Goal: Information Seeking & Learning: Check status

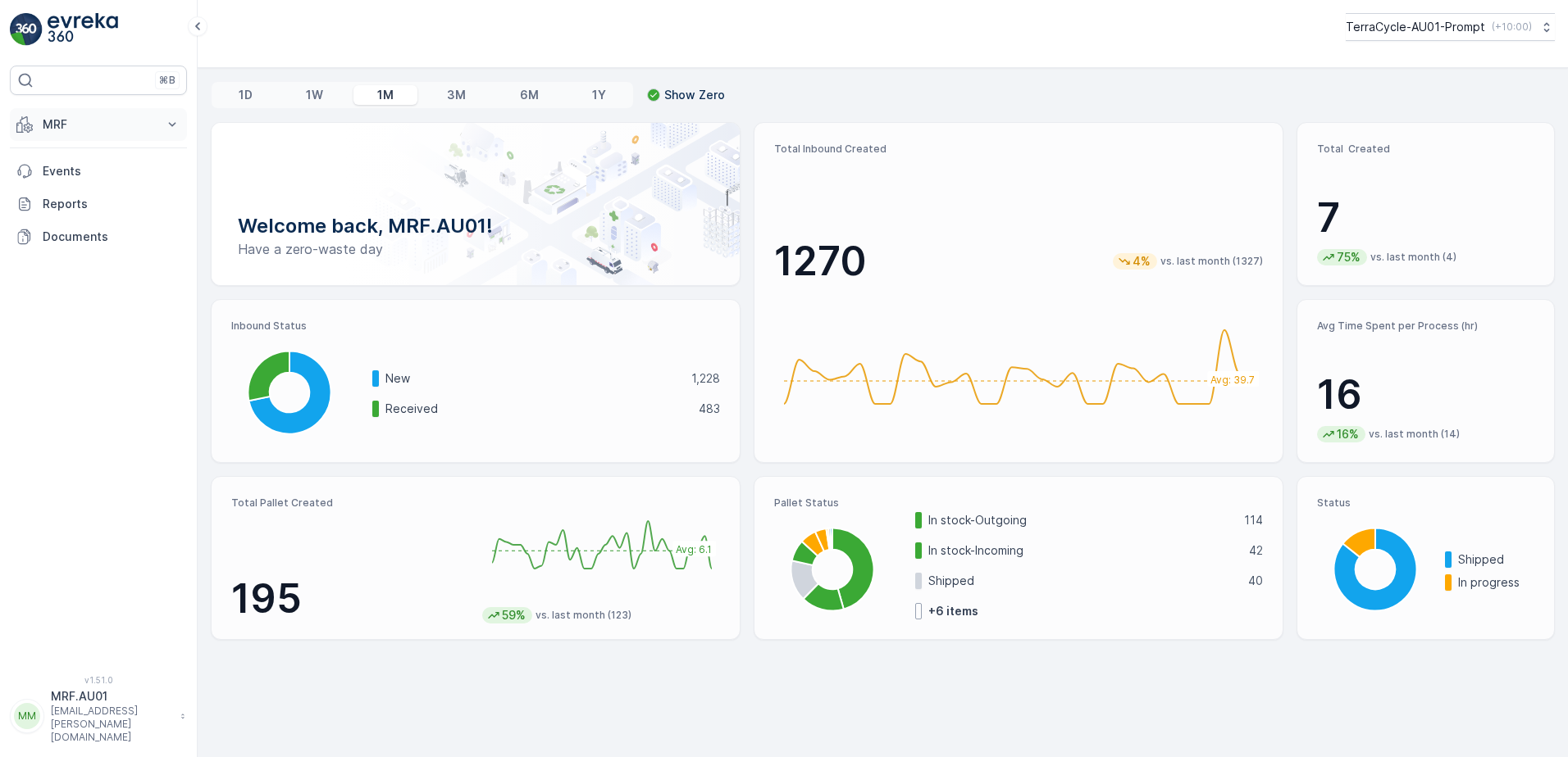
click at [172, 123] on icon at bounding box center [172, 125] width 16 height 16
click at [53, 202] on p "Pallet" at bounding box center [57, 198] width 31 height 16
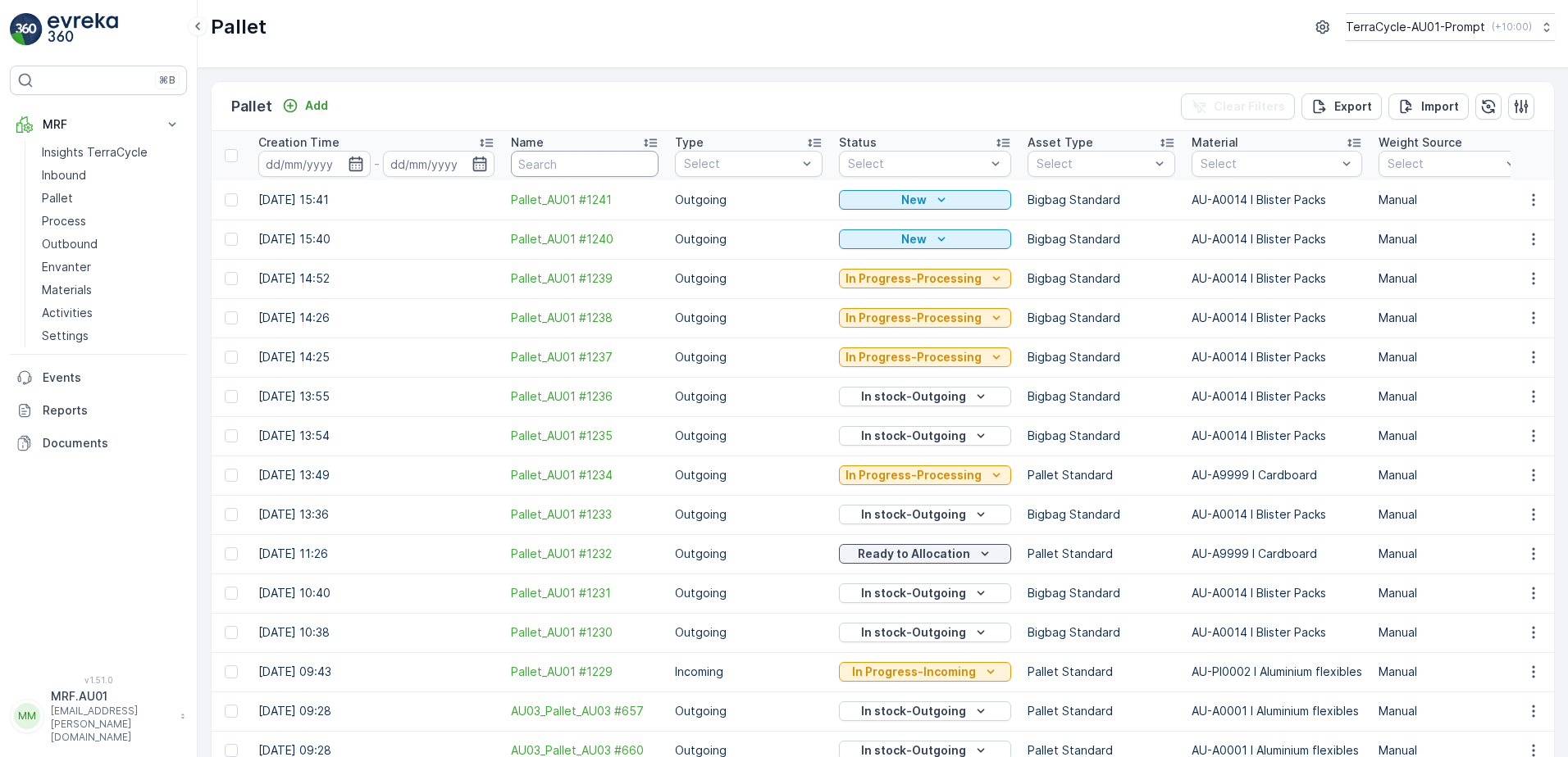
click at [614, 170] on input "text" at bounding box center [584, 164] width 148 height 26
paste input "23813"
type input "23813"
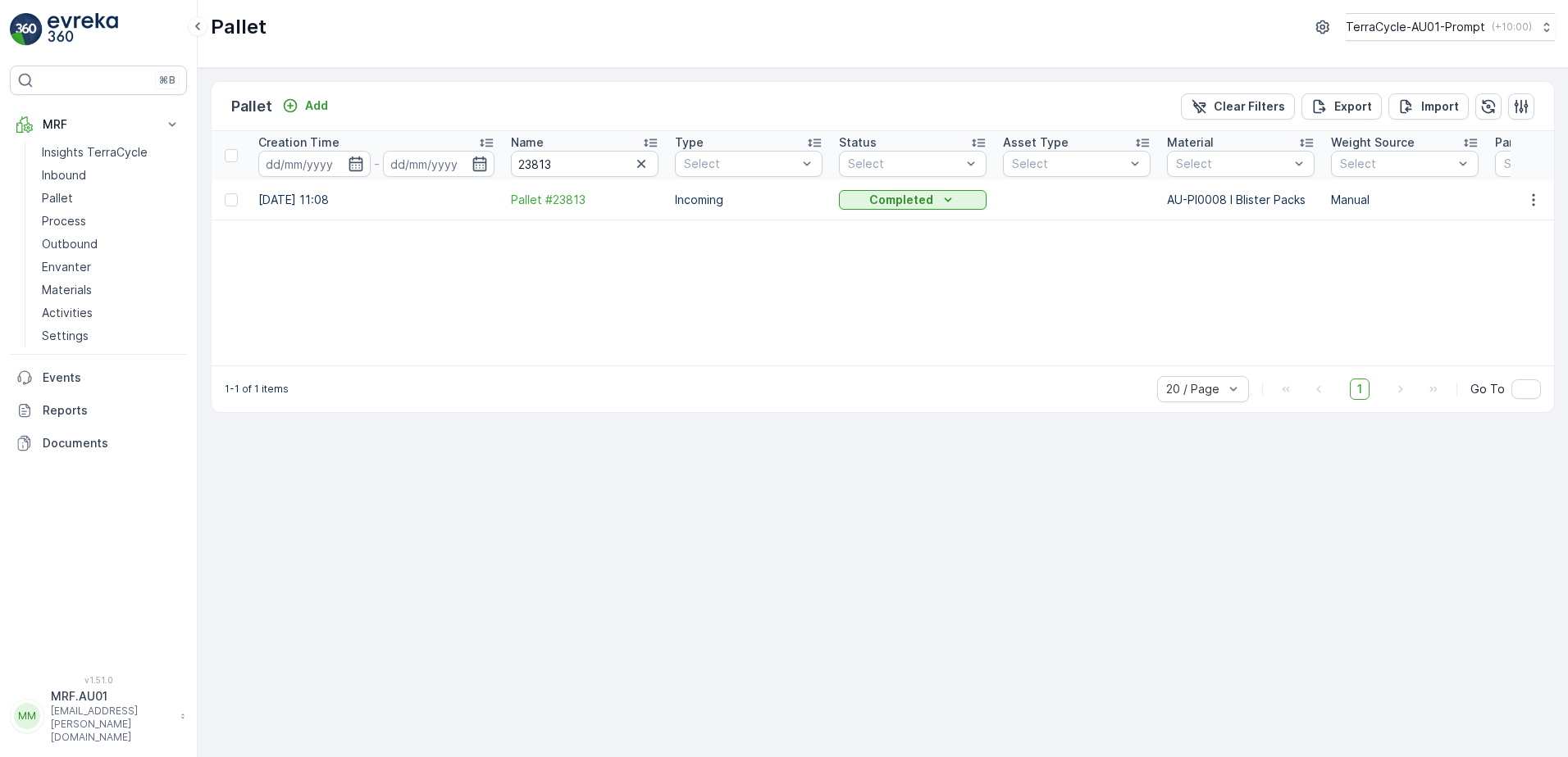
click at [282, 196] on td "[DATE] 11:08" at bounding box center [376, 199] width 253 height 39
click at [531, 206] on span "Pallet #23813" at bounding box center [584, 200] width 148 height 16
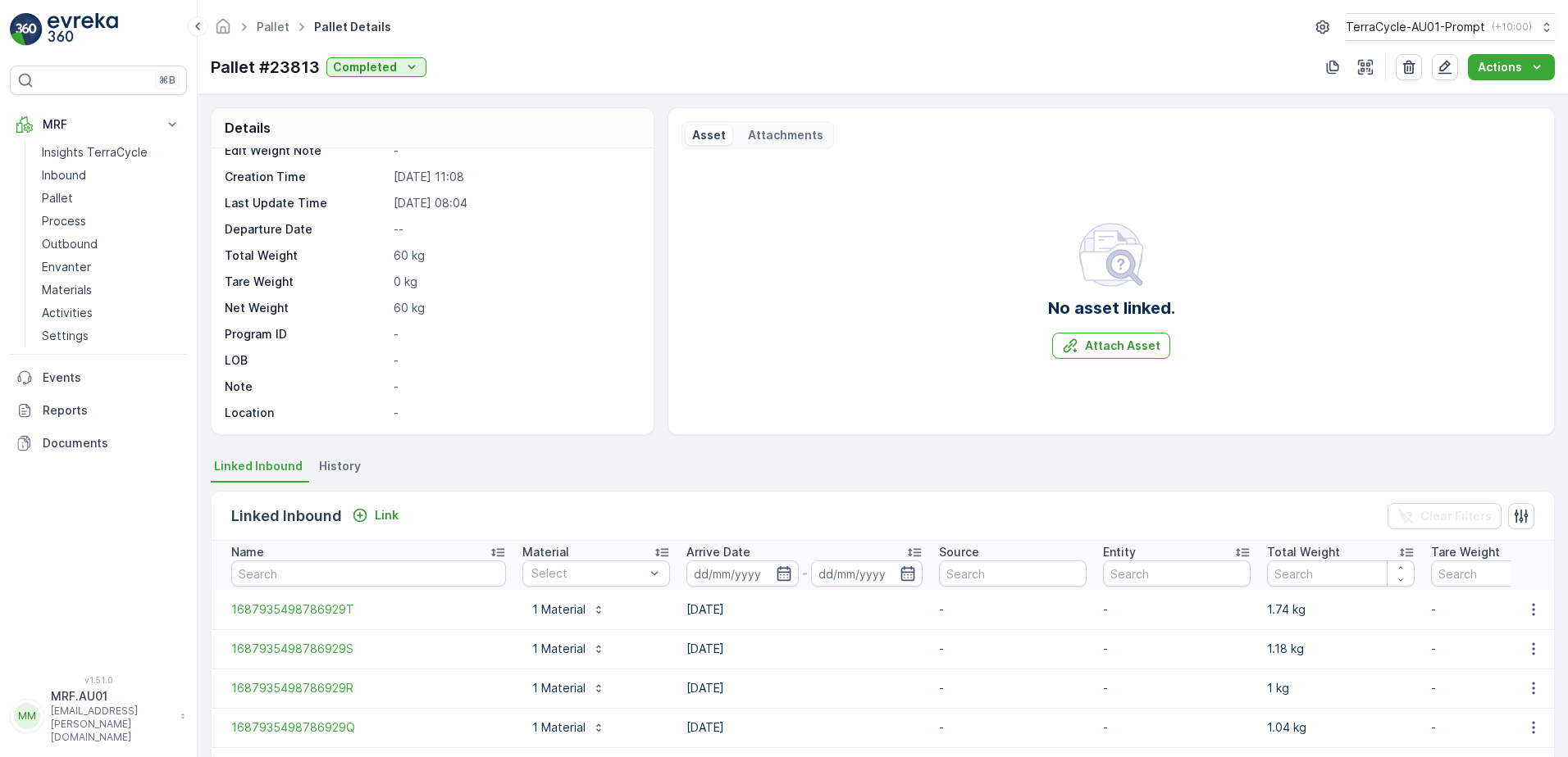
click at [350, 471] on span "History" at bounding box center [340, 466] width 42 height 16
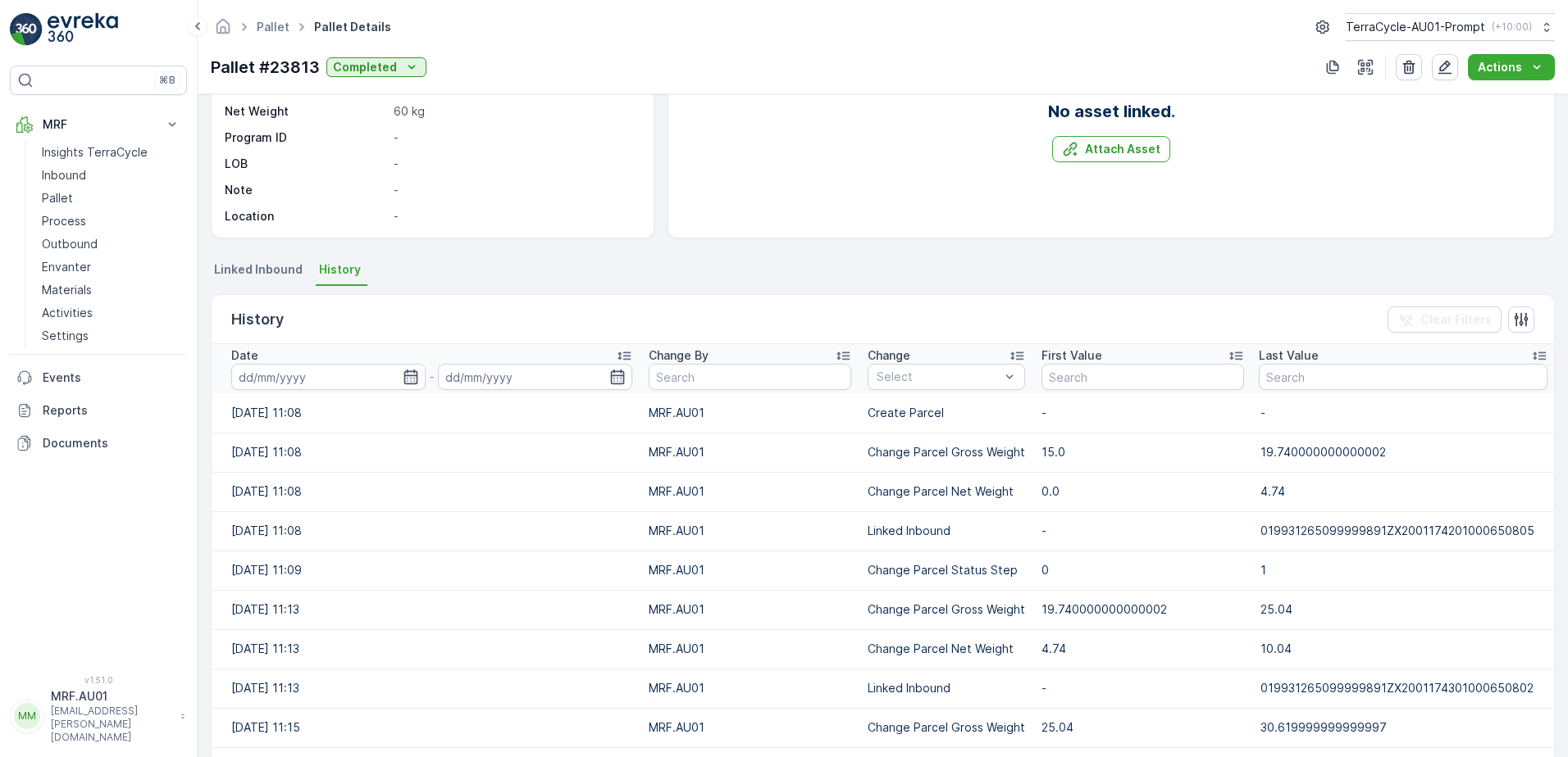
scroll to position [296, 0]
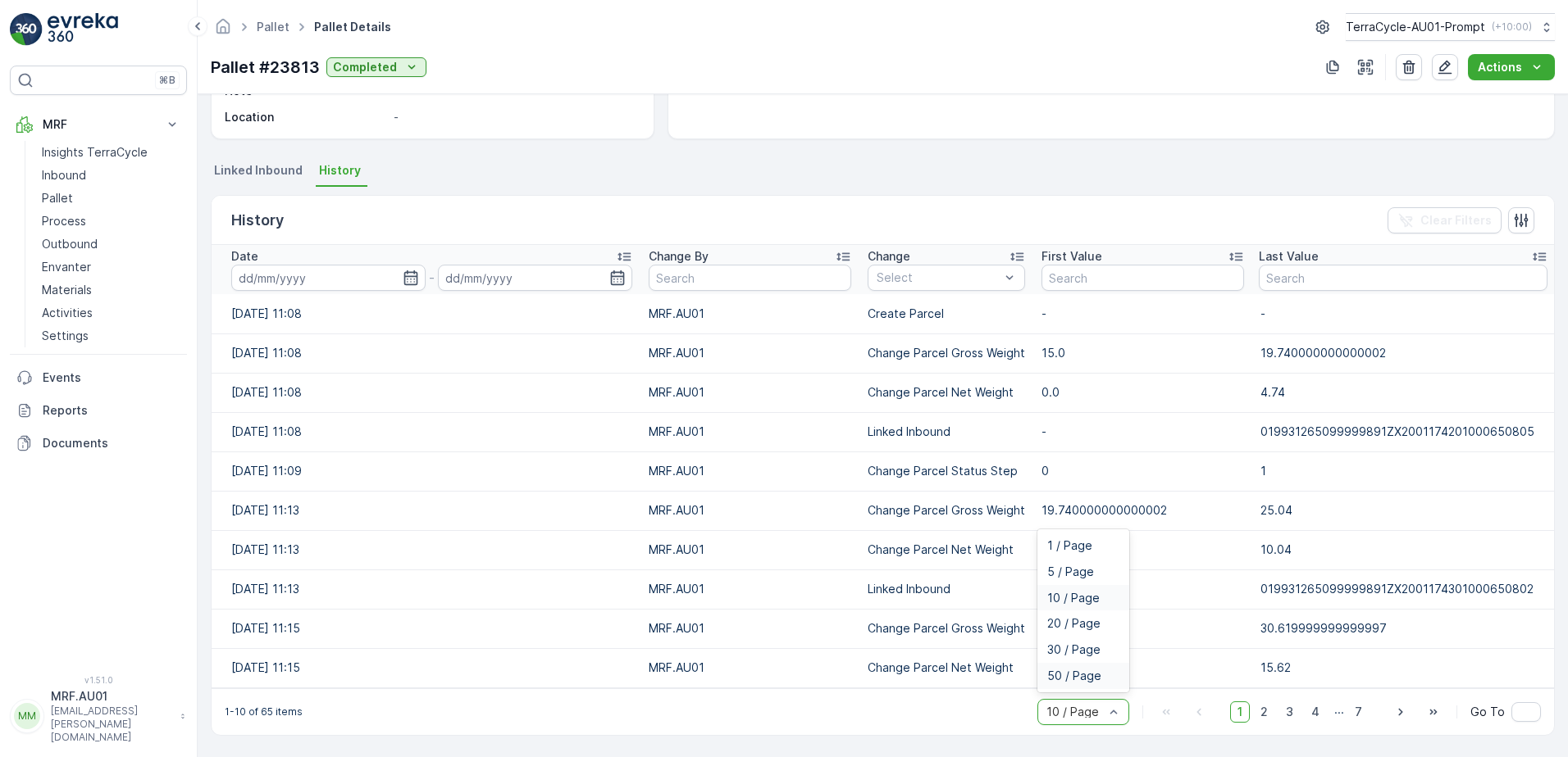
click at [1094, 678] on span "50 / Page" at bounding box center [1074, 676] width 54 height 13
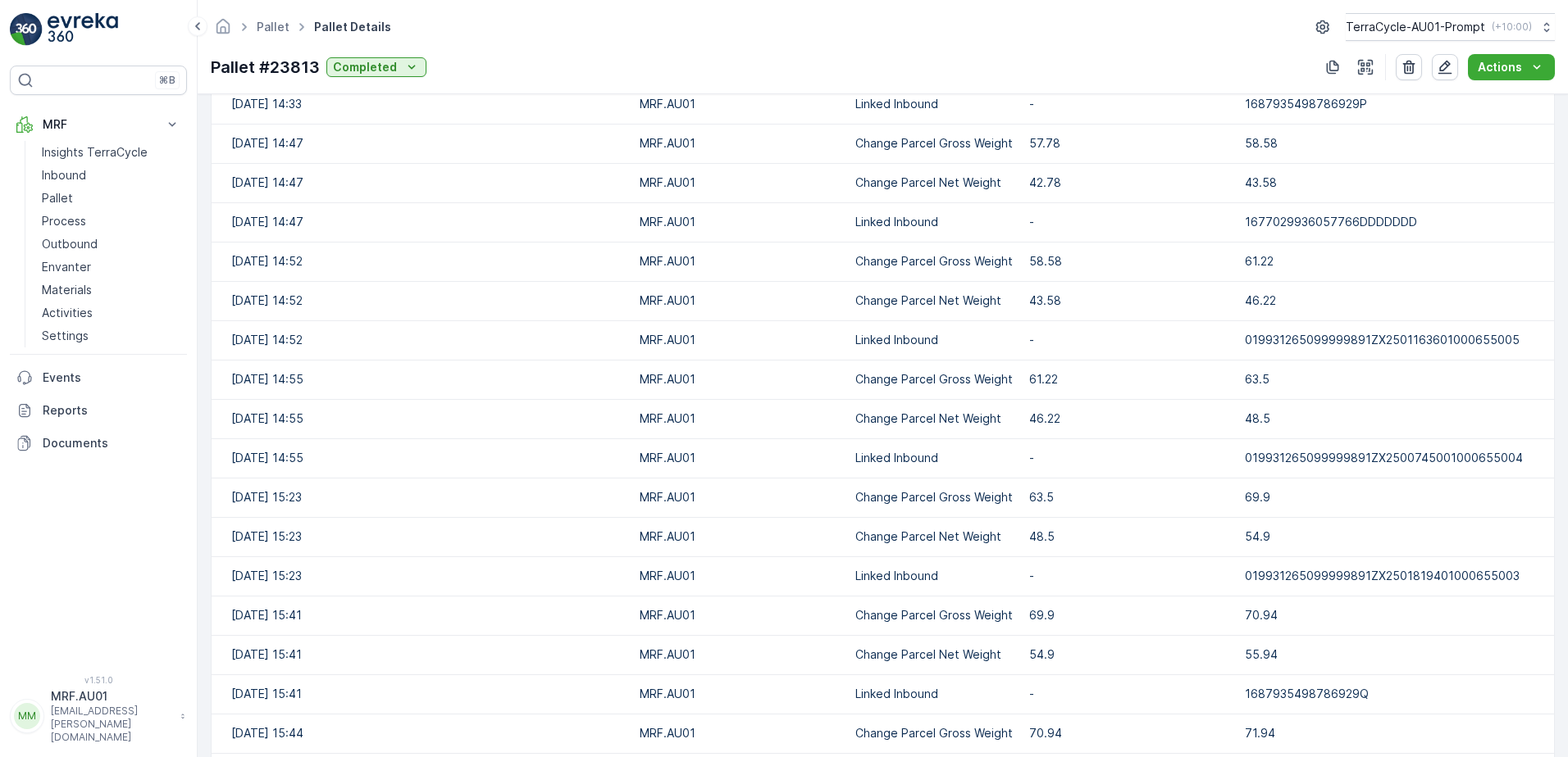
scroll to position [1869, 0]
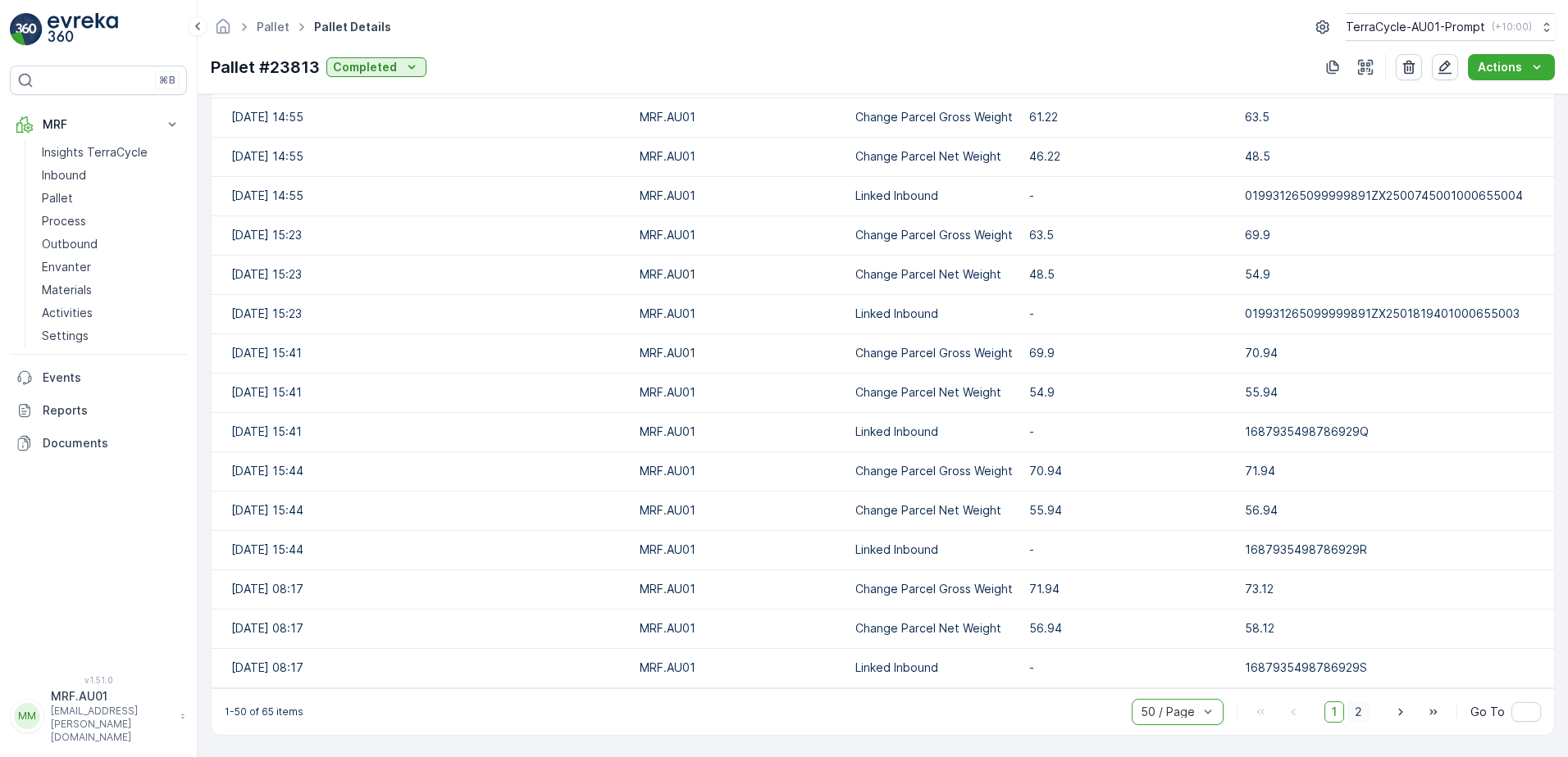
click at [1360, 714] on span "2" at bounding box center [1358, 713] width 22 height 22
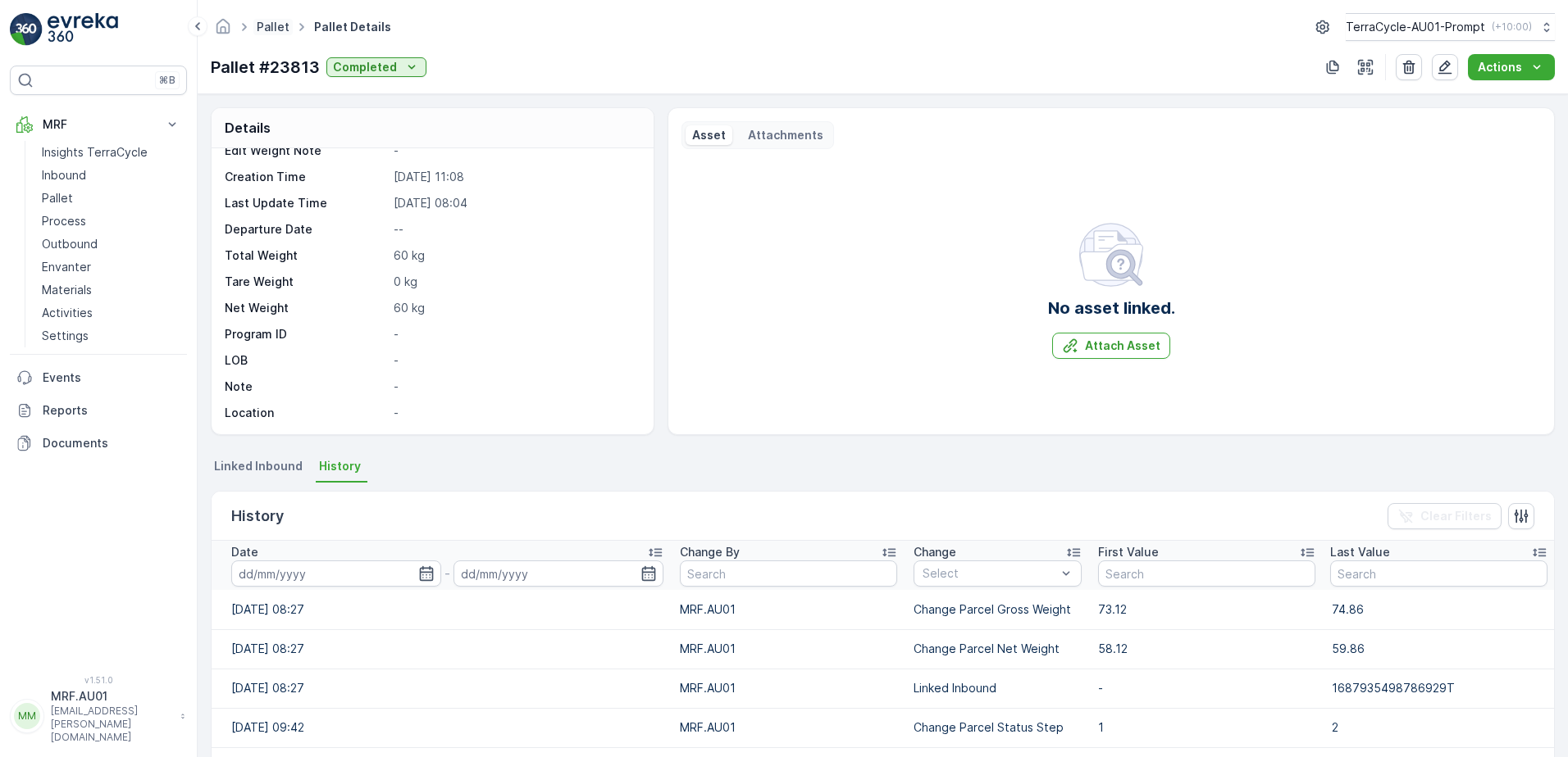
click at [279, 25] on link "Pallet" at bounding box center [273, 26] width 33 height 14
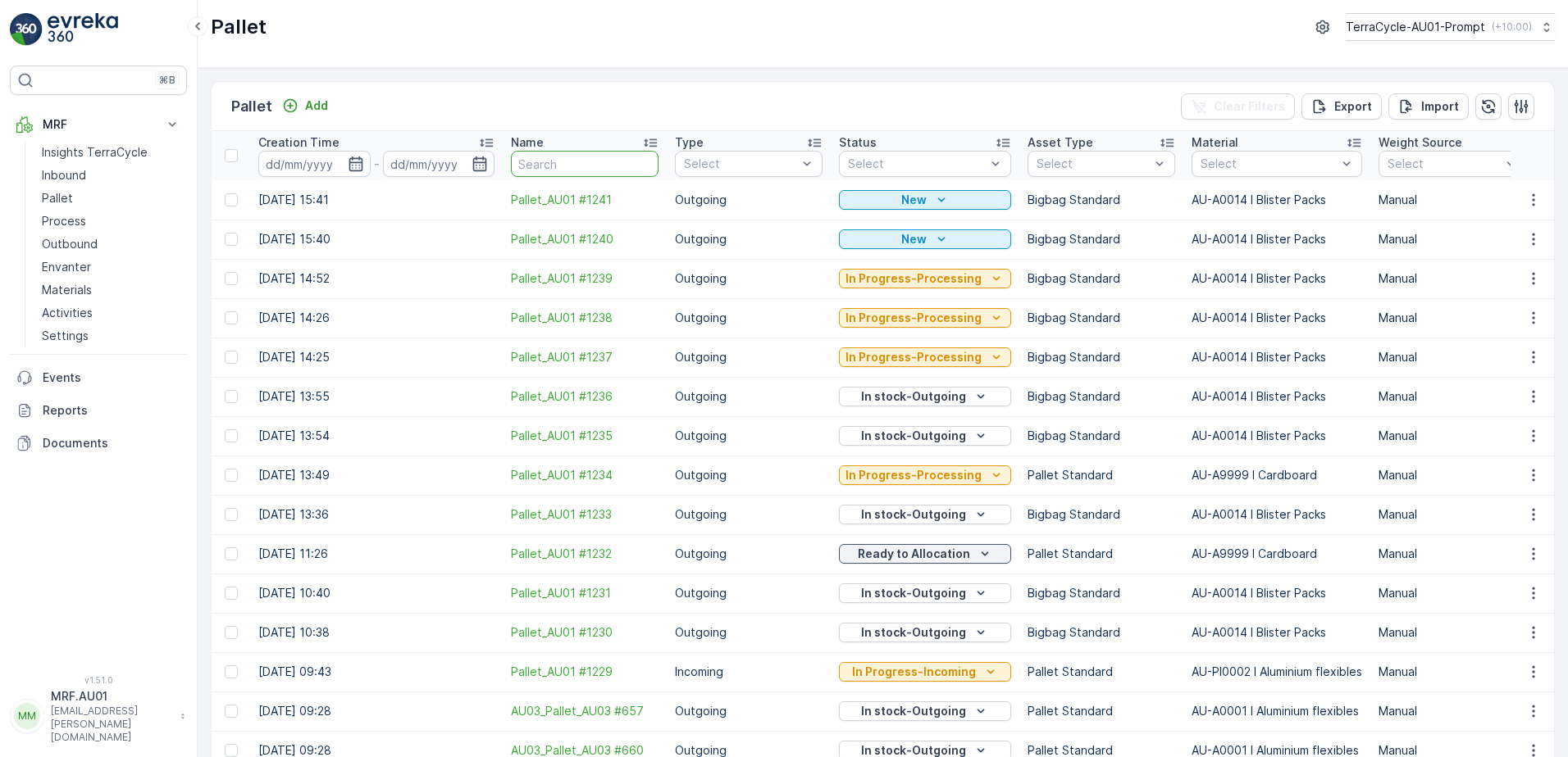
click at [574, 164] on input "text" at bounding box center [584, 164] width 148 height 26
paste input "23562"
type input "23562"
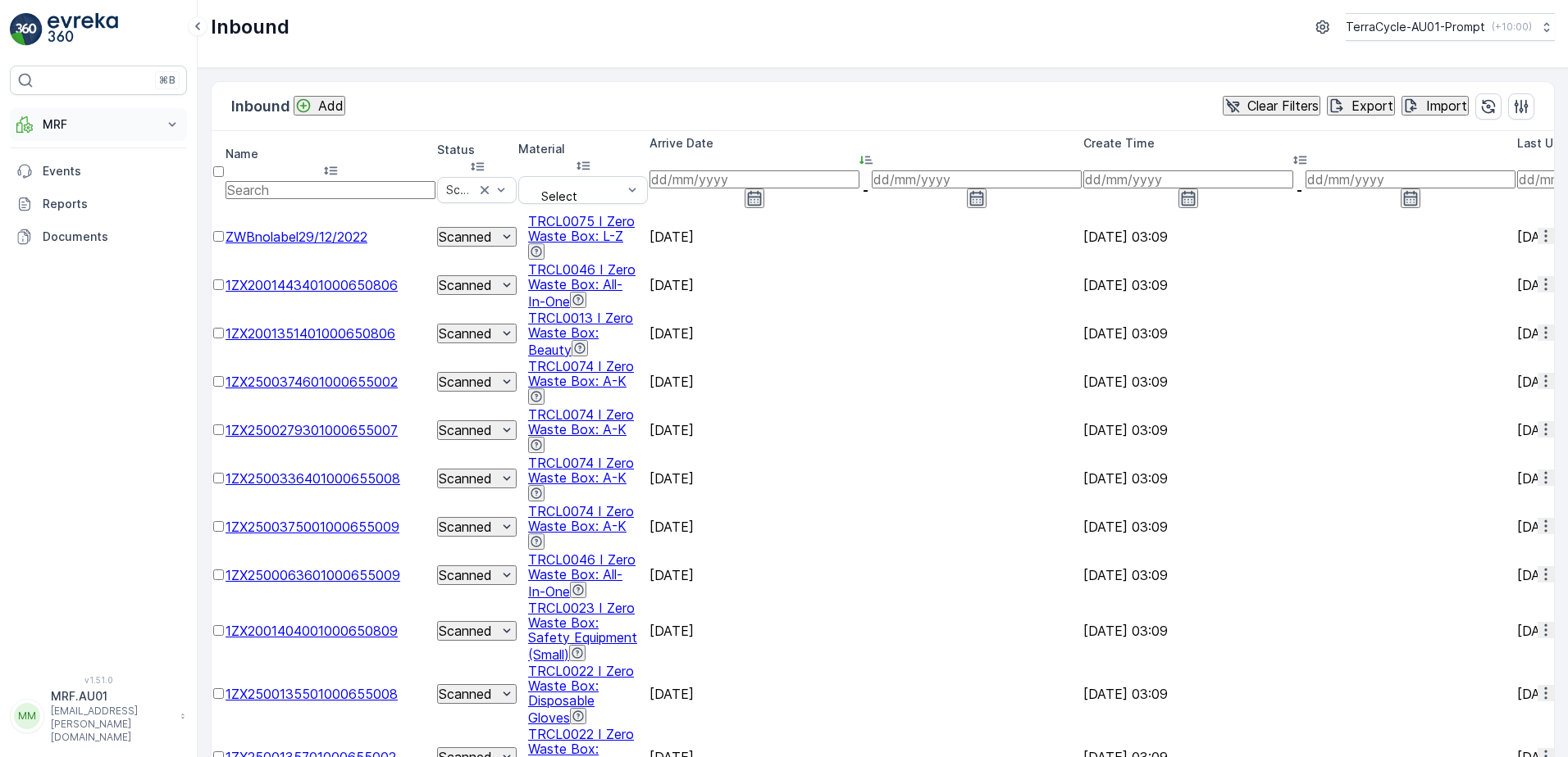
click at [173, 126] on icon at bounding box center [172, 125] width 16 height 16
click at [82, 196] on link "Pallet" at bounding box center [111, 197] width 151 height 23
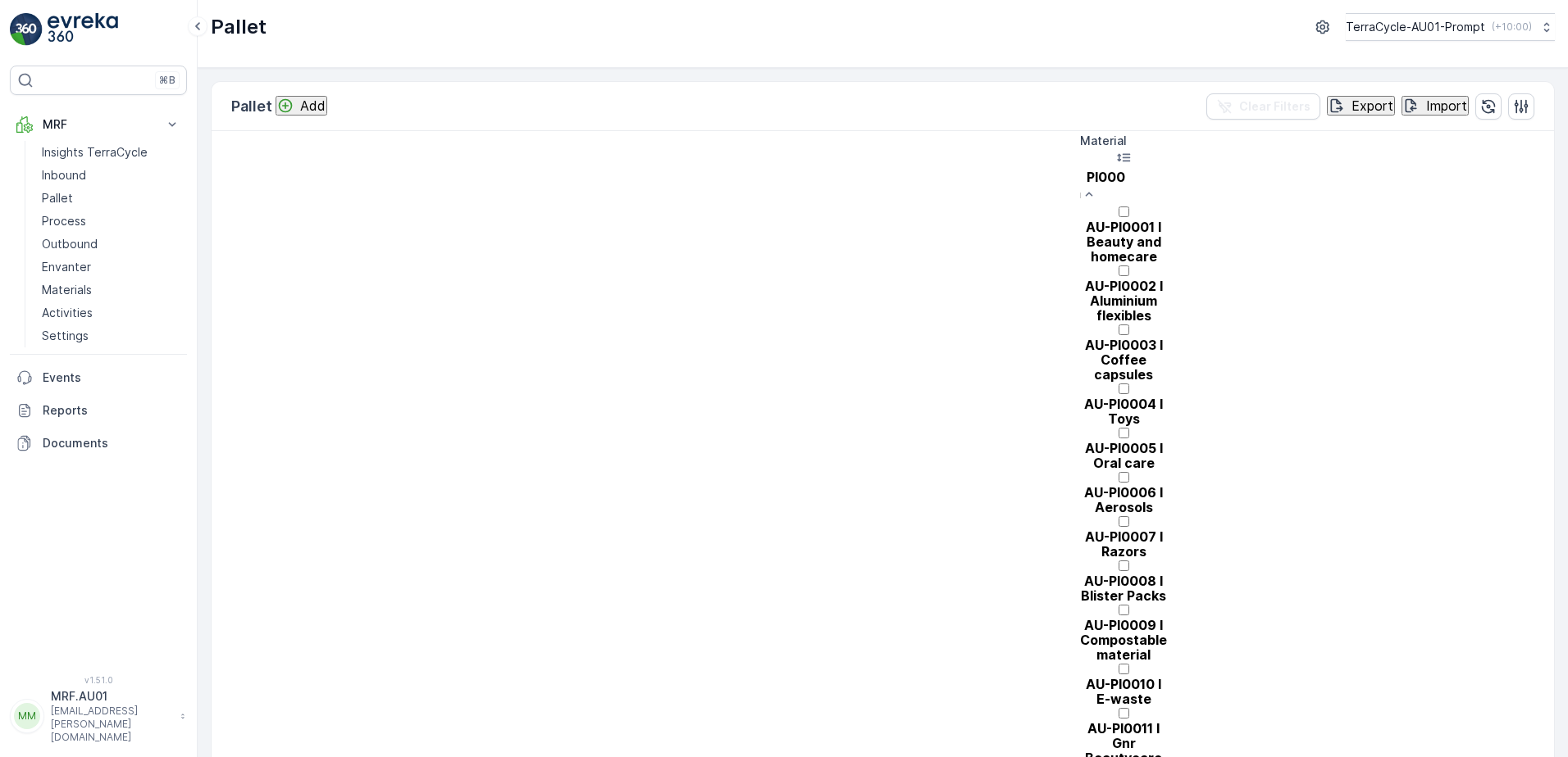
type input "PI0008"
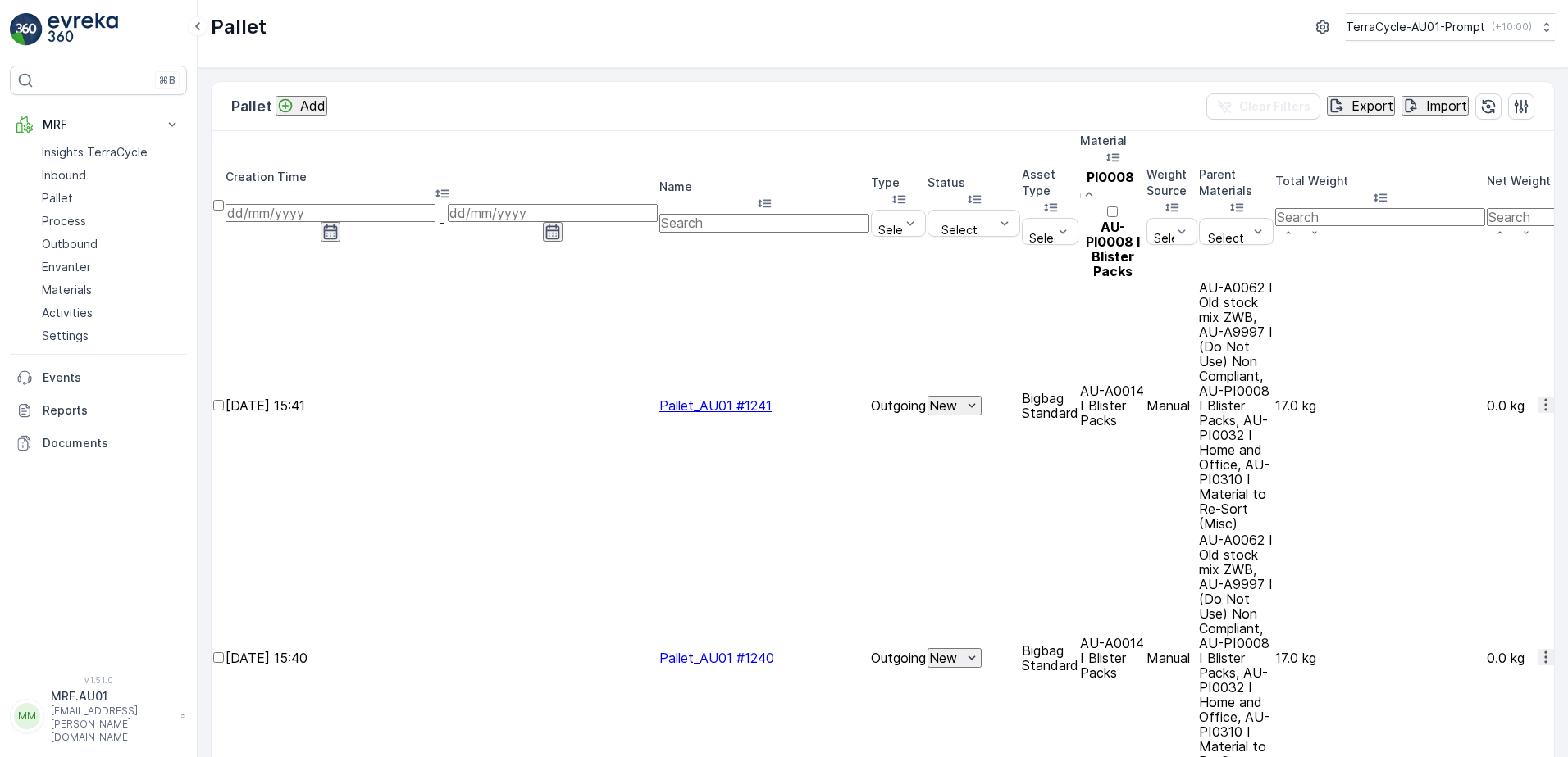
click at [1144, 220] on div at bounding box center [1112, 220] width 65 height 0
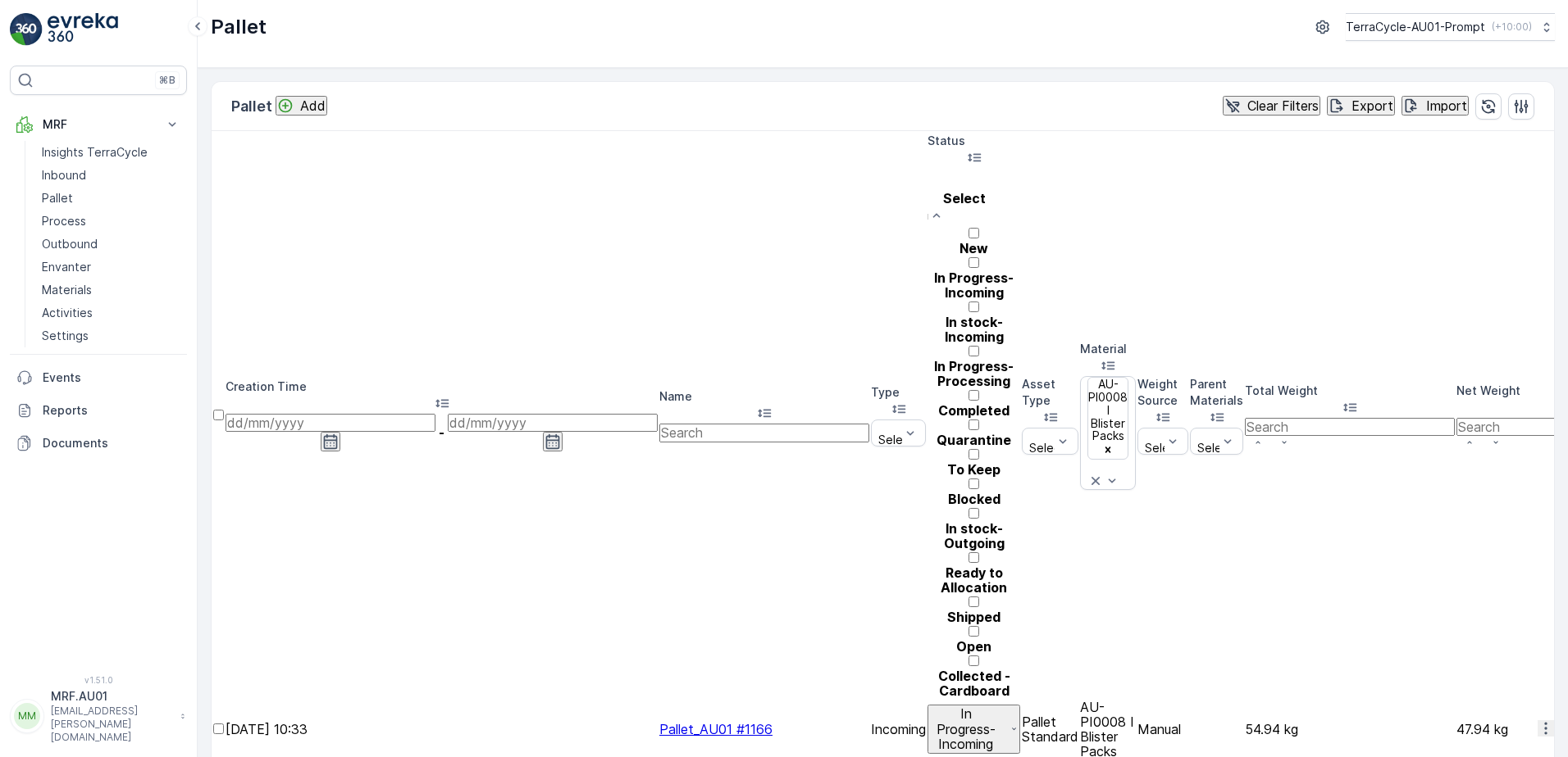
scroll to position [194, 0]
click at [928, 566] on div at bounding box center [974, 566] width 92 height 0
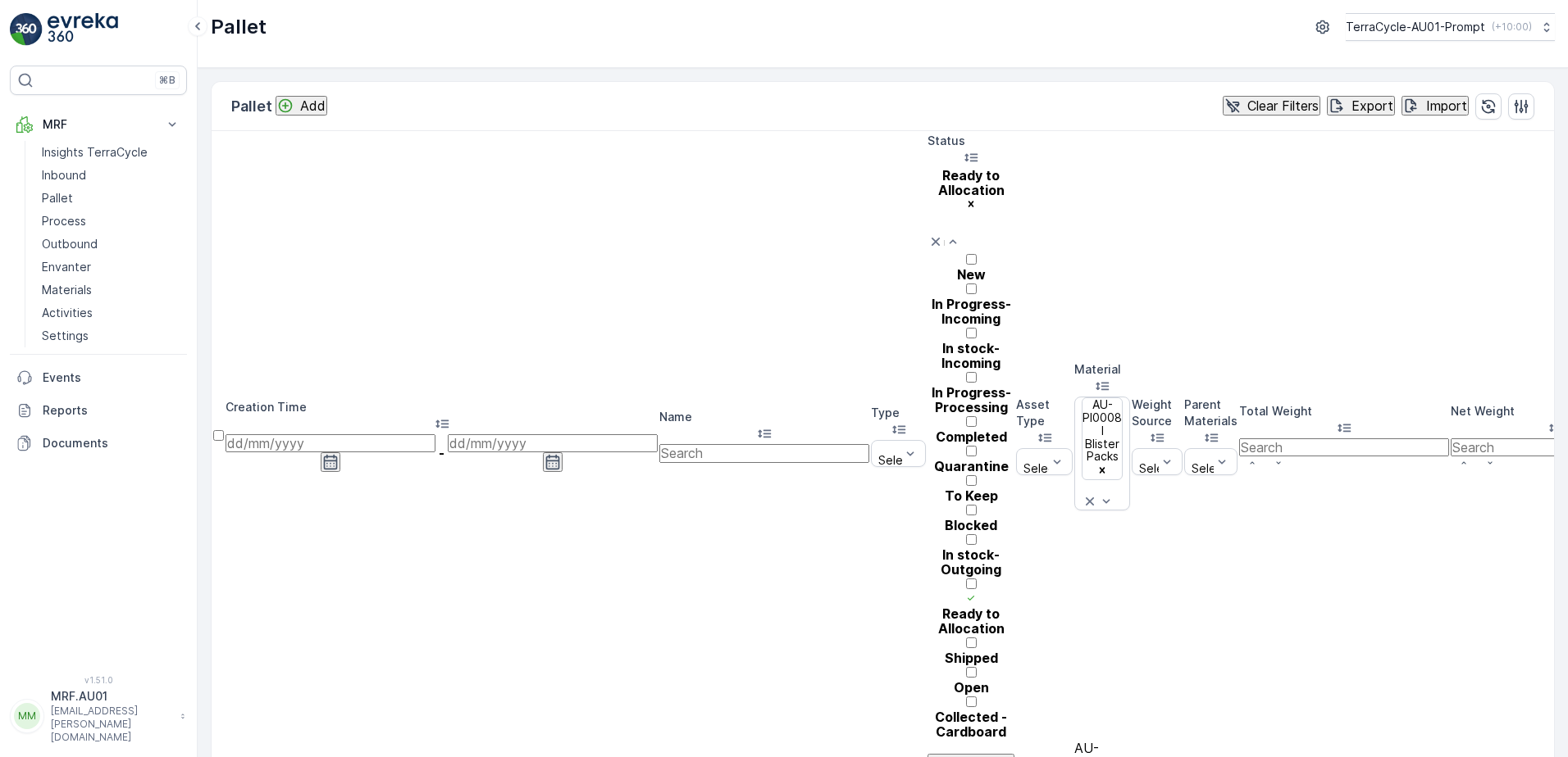
scroll to position [194, 0]
click at [928, 680] on div at bounding box center [971, 680] width 87 height 0
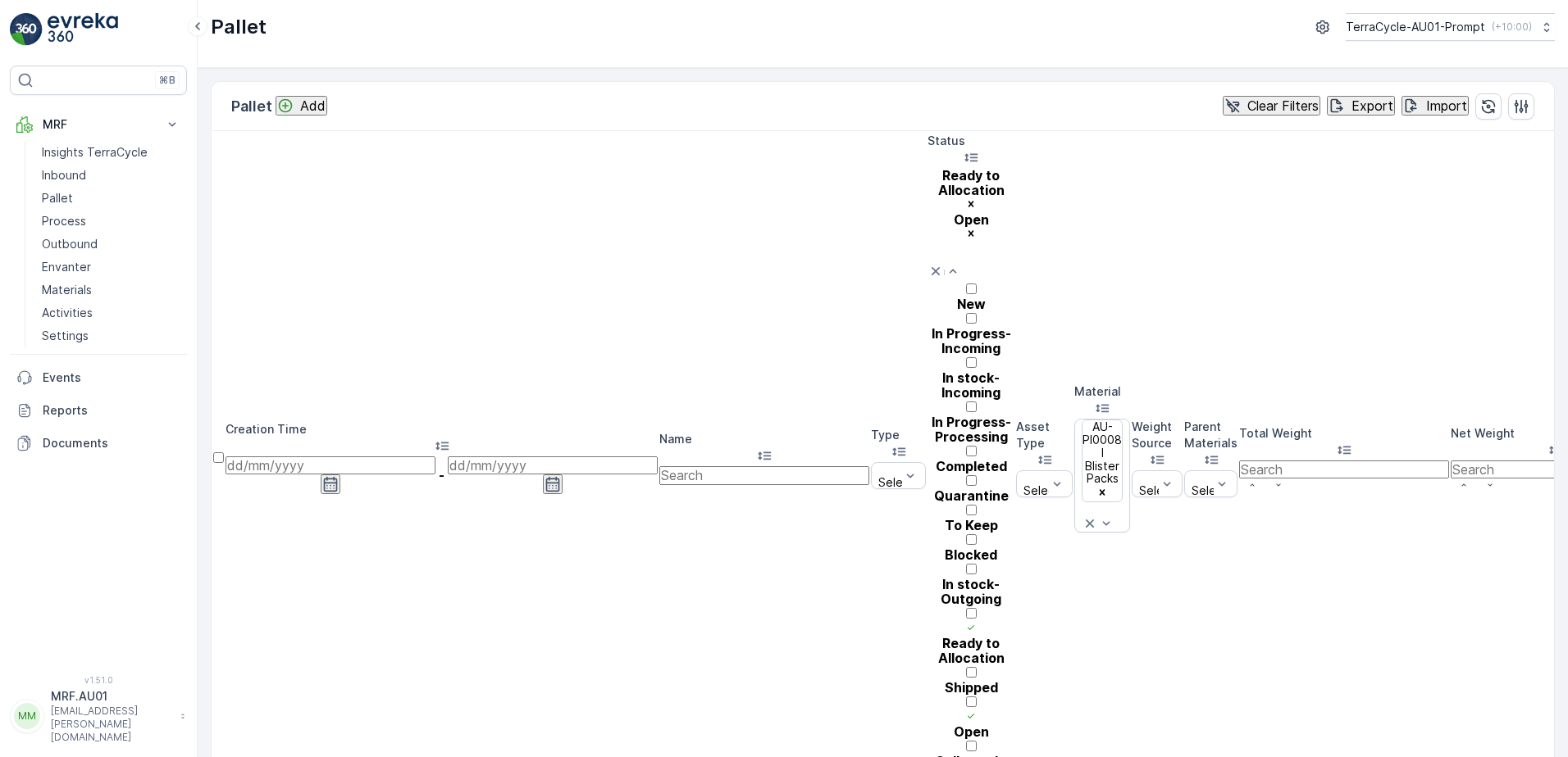
click at [928, 370] on div at bounding box center [971, 370] width 87 height 0
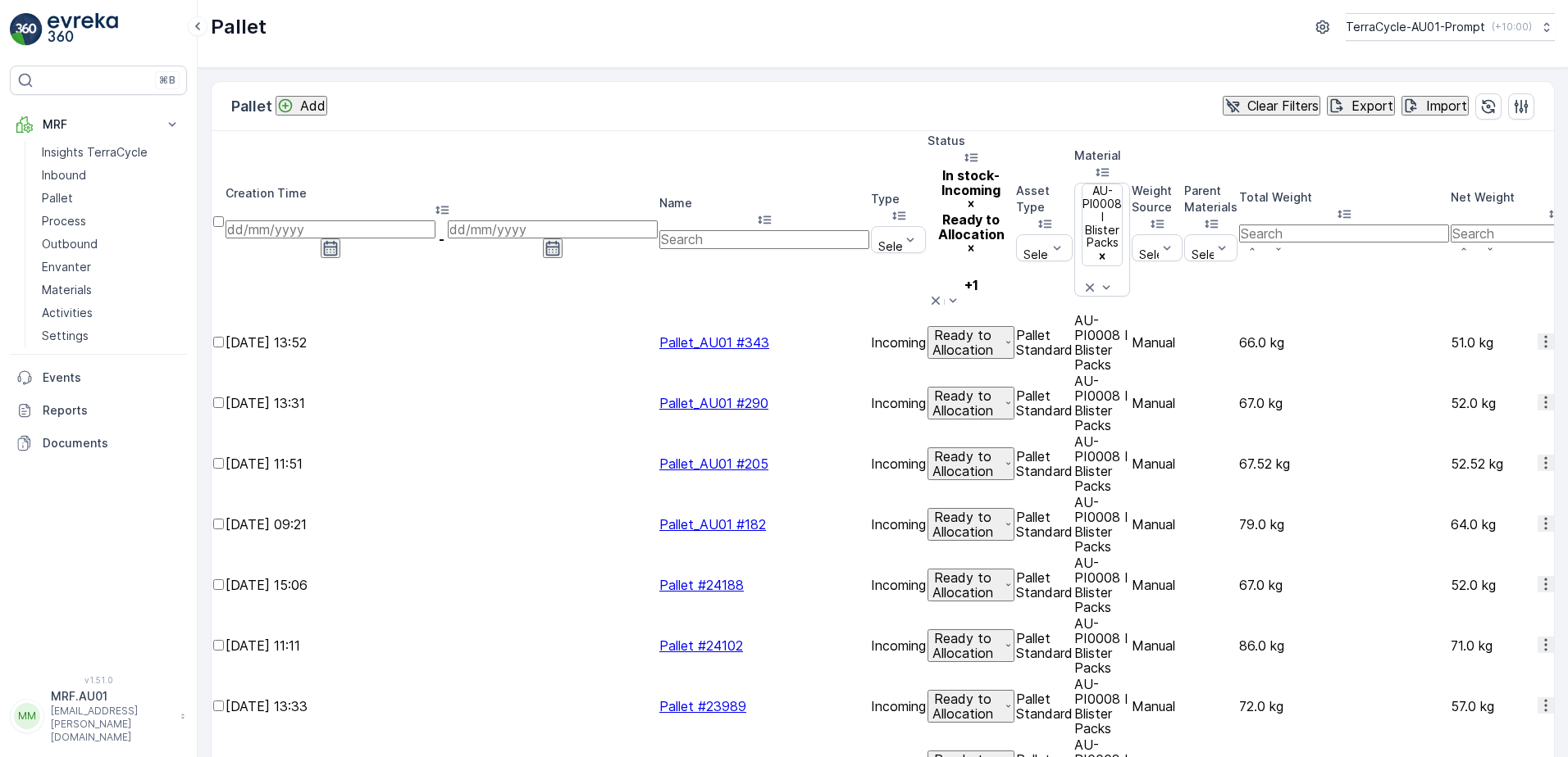
click at [944, 292] on icon at bounding box center [936, 301] width 16 height 16
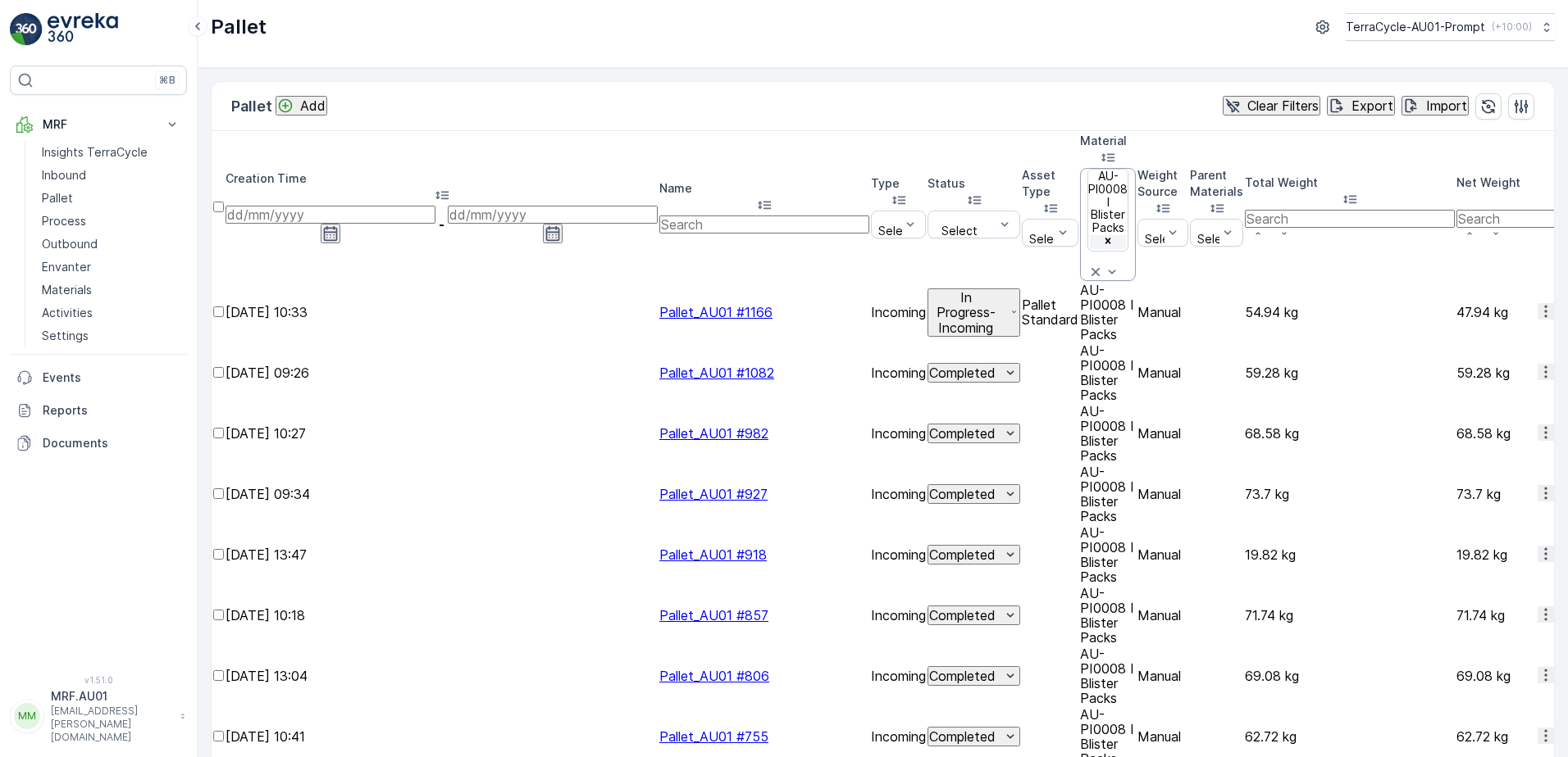
click at [1113, 235] on icon "Remove AU-PI0008 I Blister Packs" at bounding box center [1107, 241] width 12 height 12
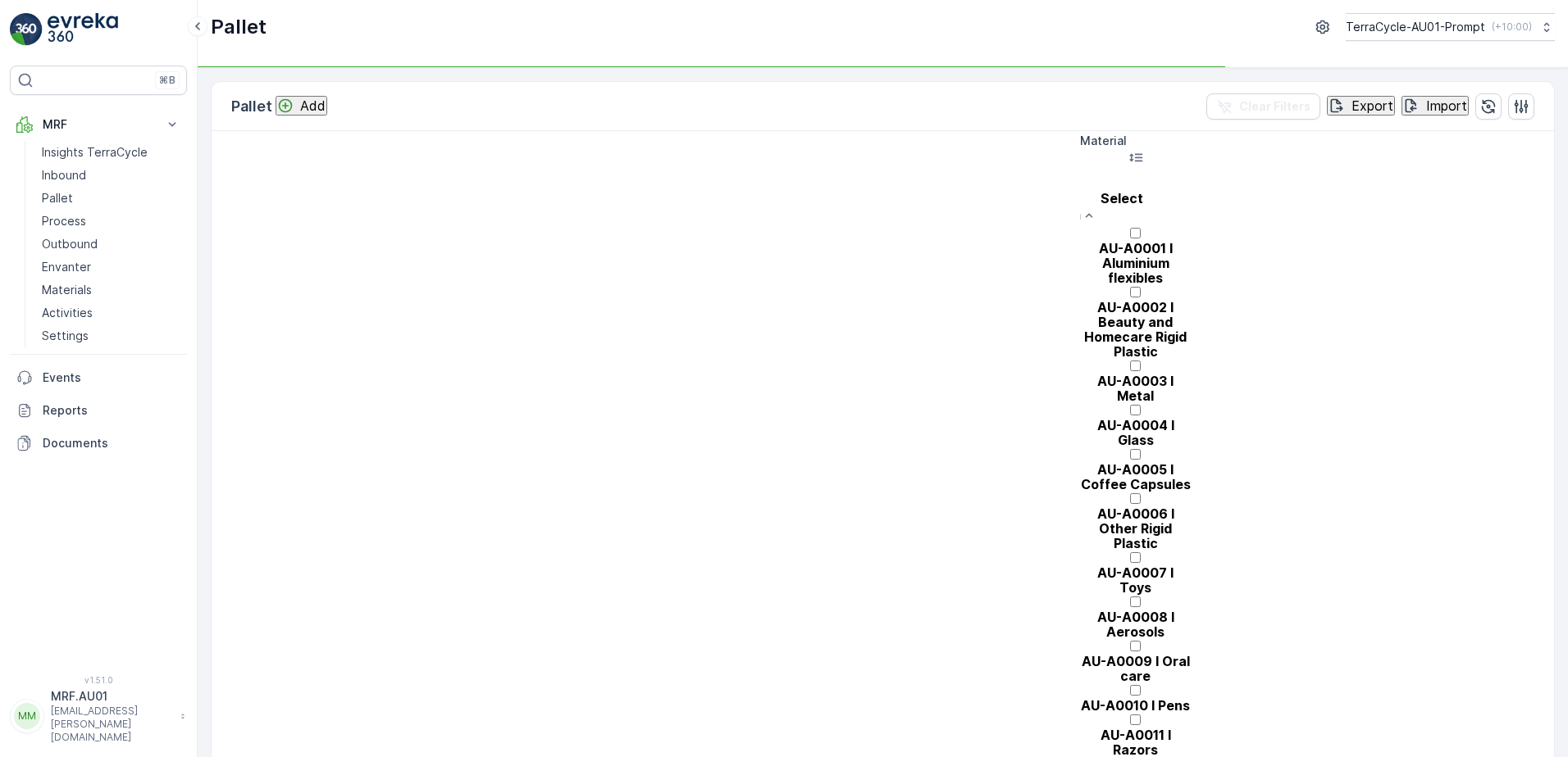
type input "C"
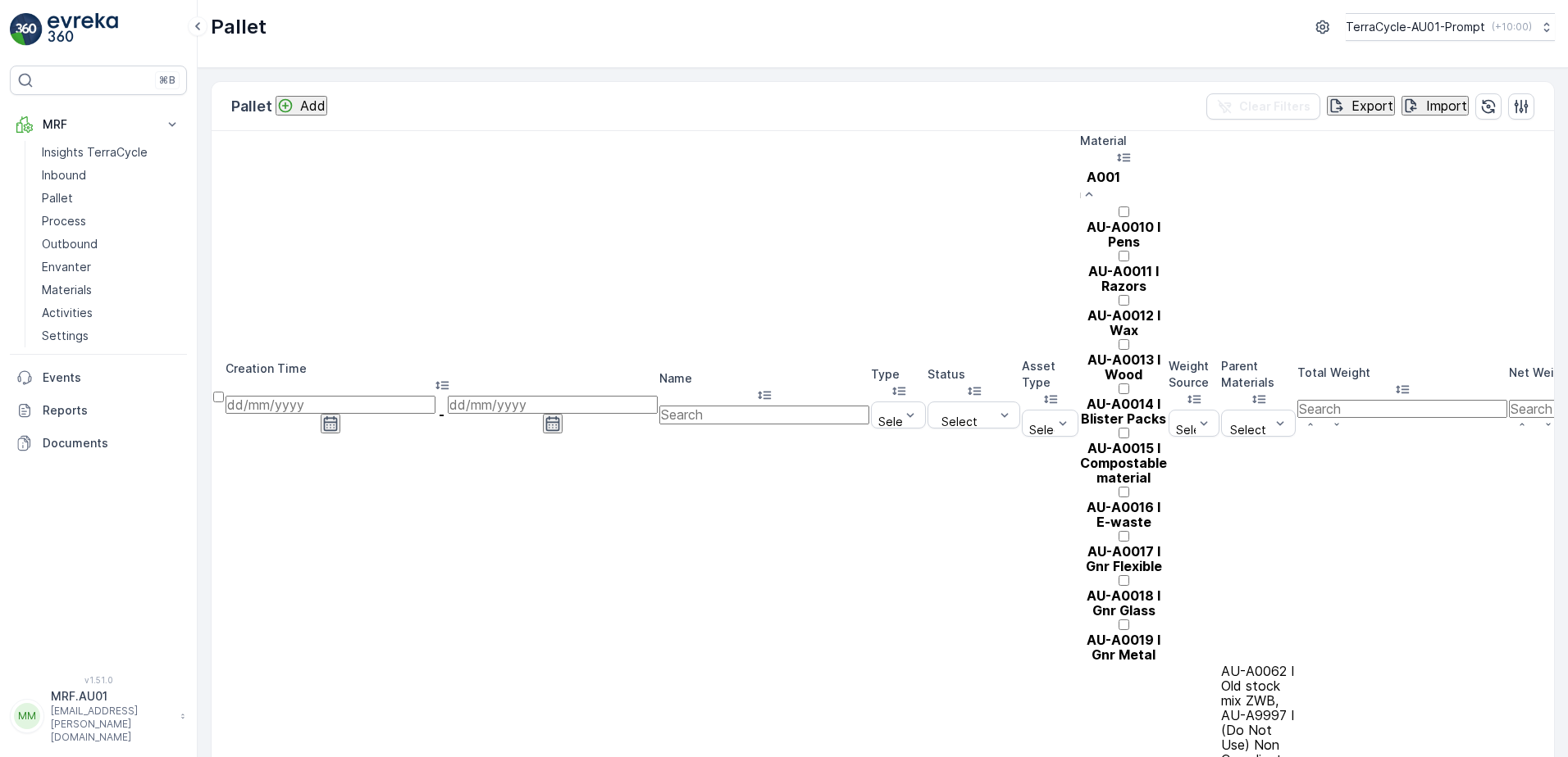
type input "A0014"
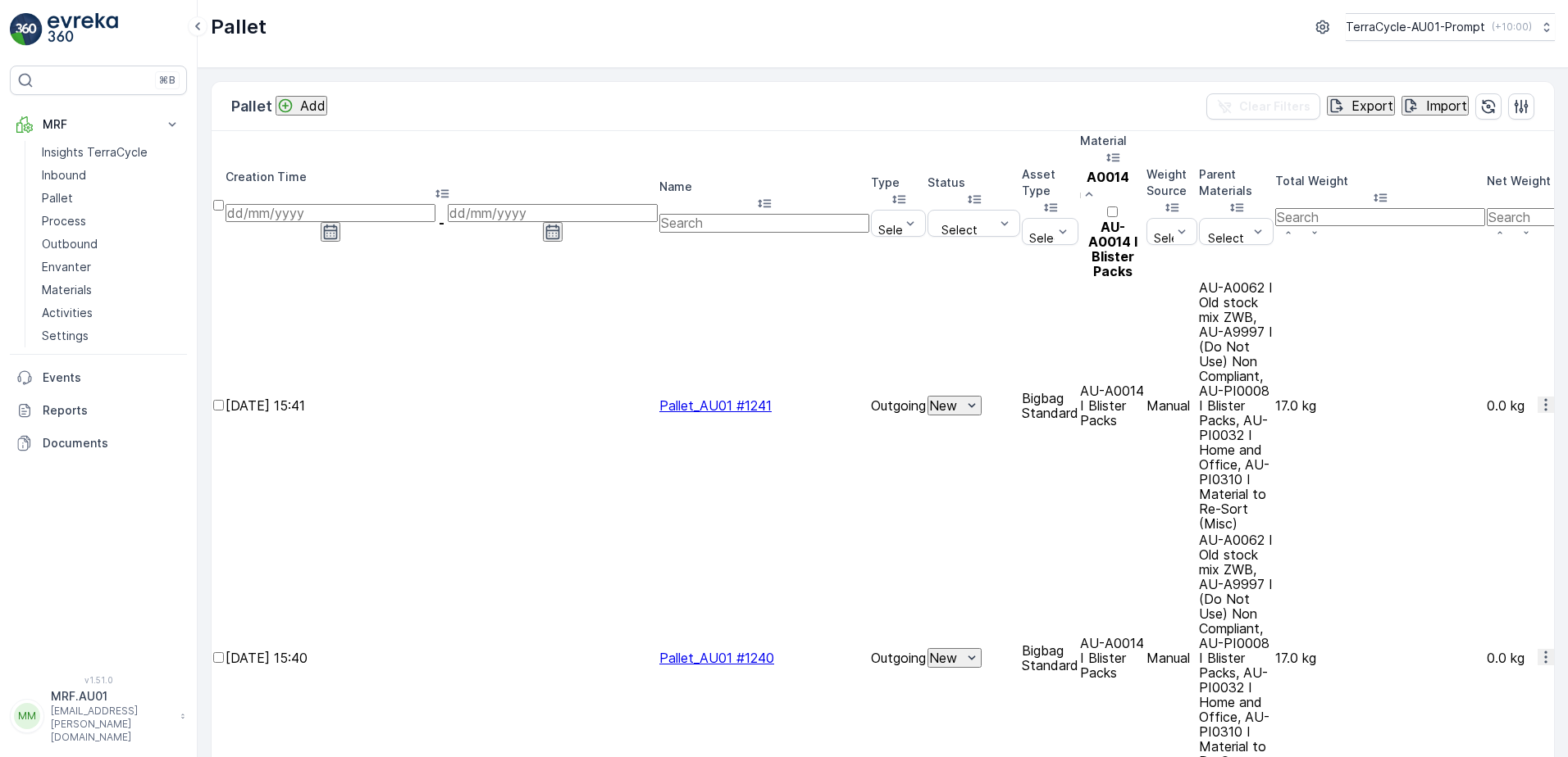
click at [1144, 220] on div at bounding box center [1112, 220] width 65 height 0
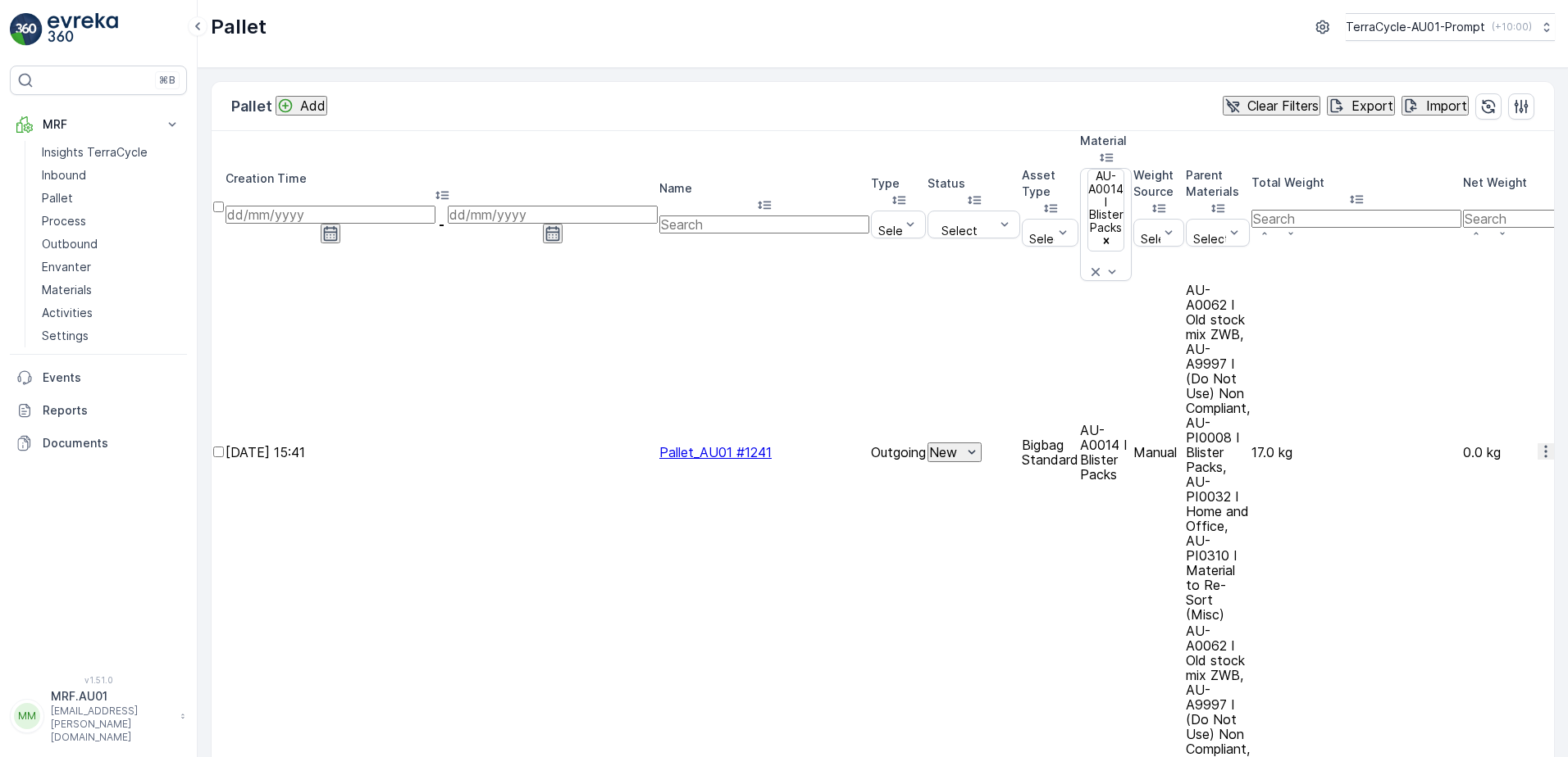
scroll to position [289, 0]
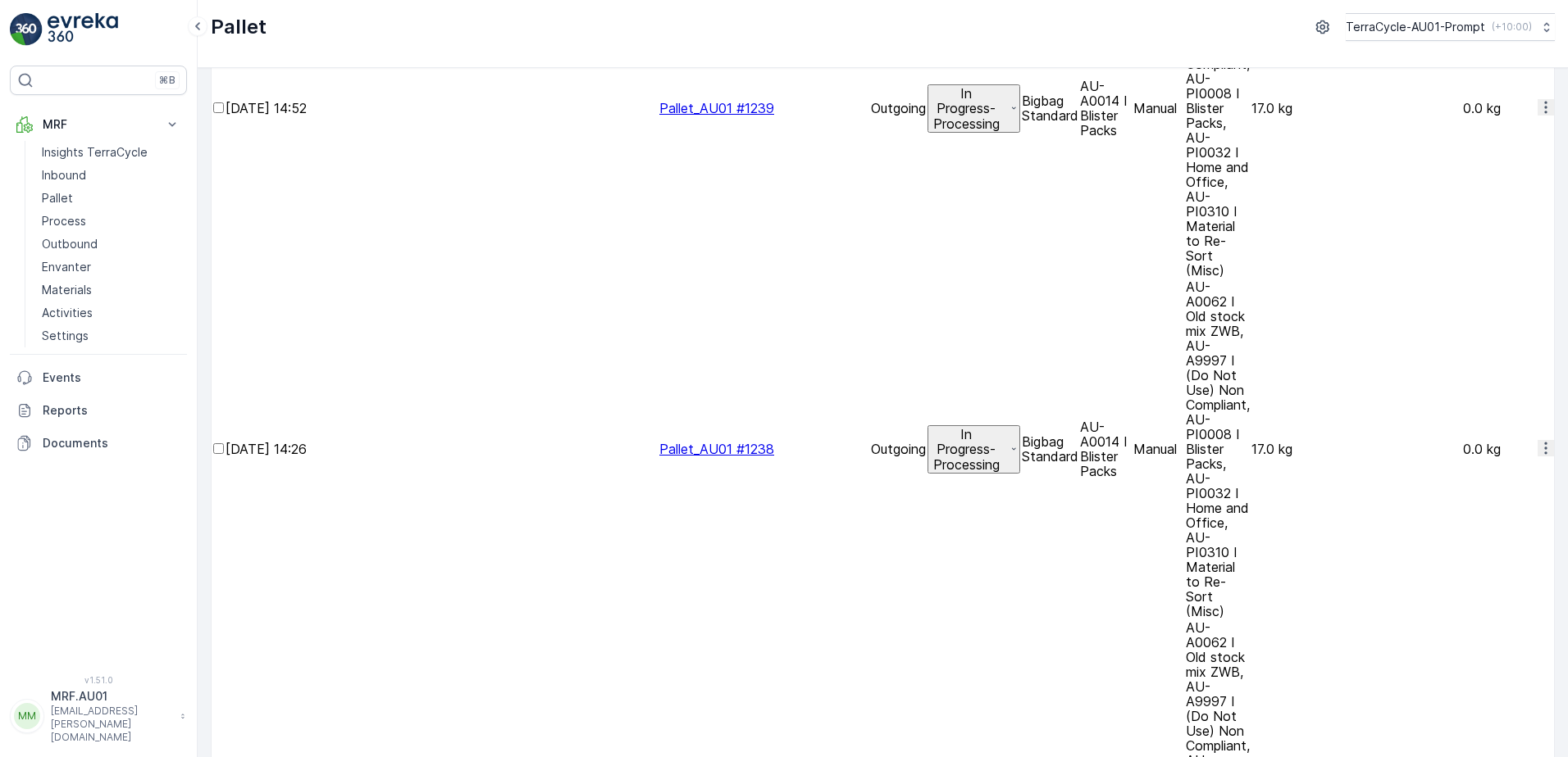
scroll to position [1469, 0]
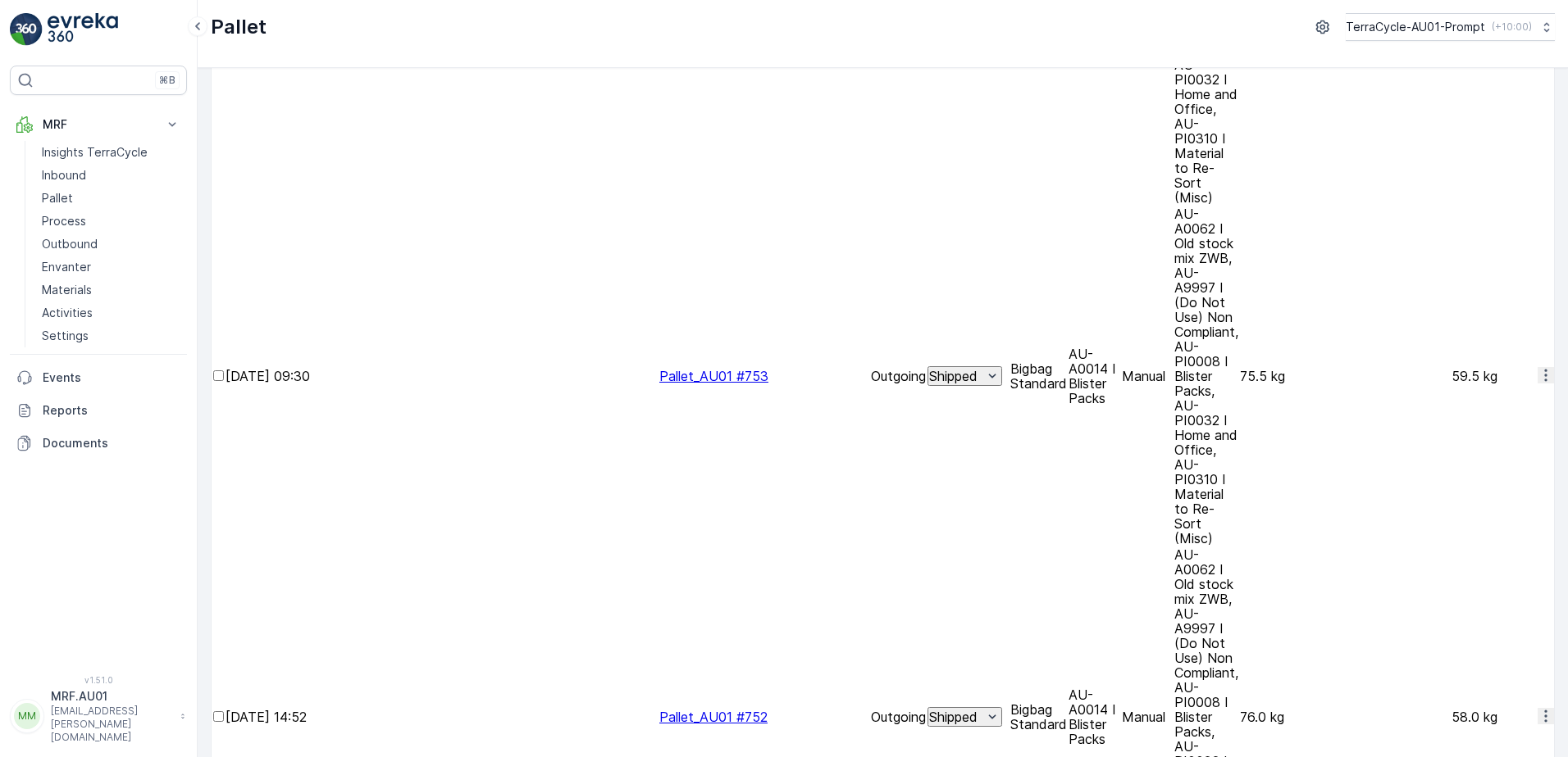
scroll to position [1469, 0]
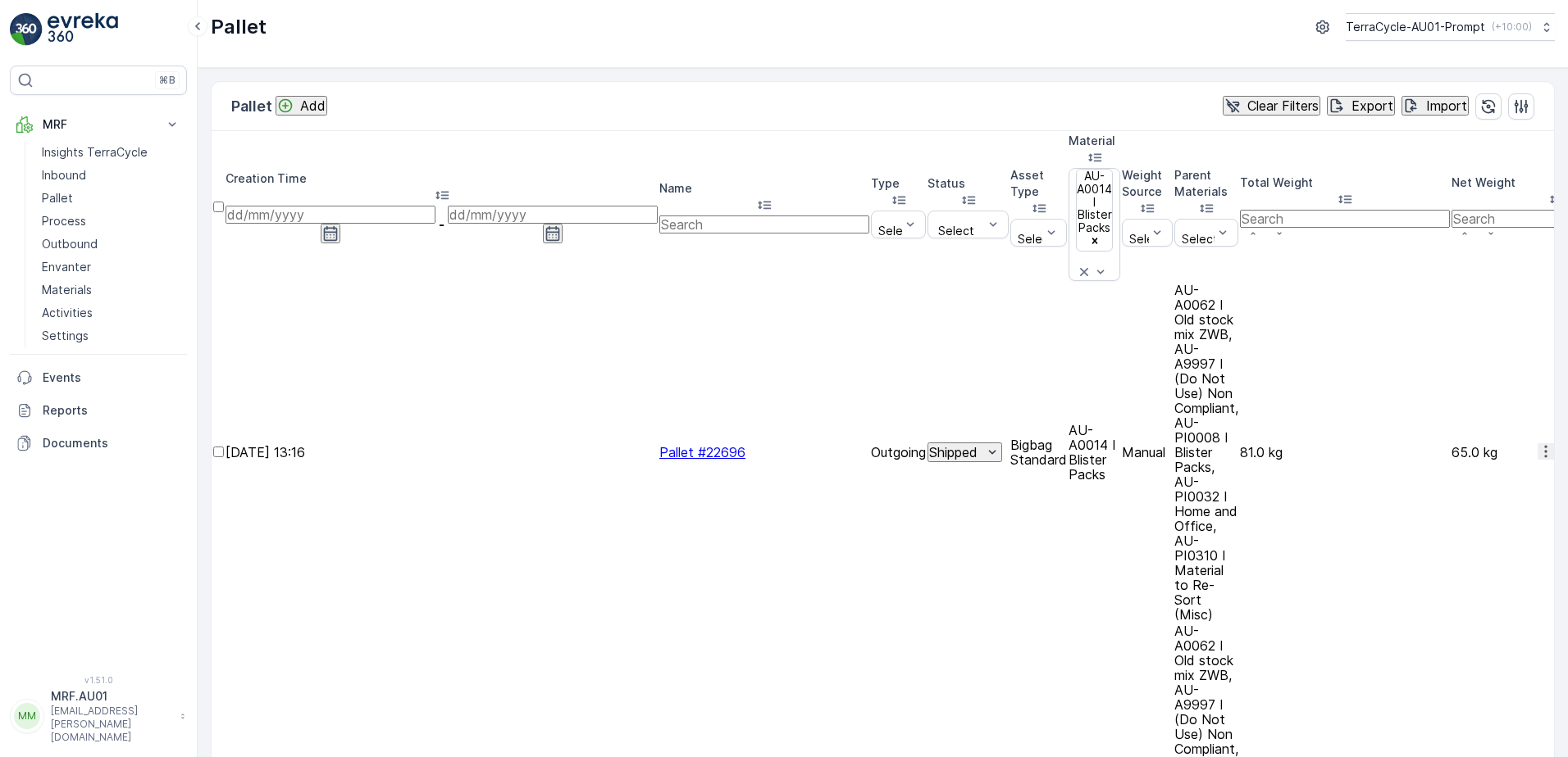
click at [1092, 264] on icon at bounding box center [1083, 272] width 16 height 16
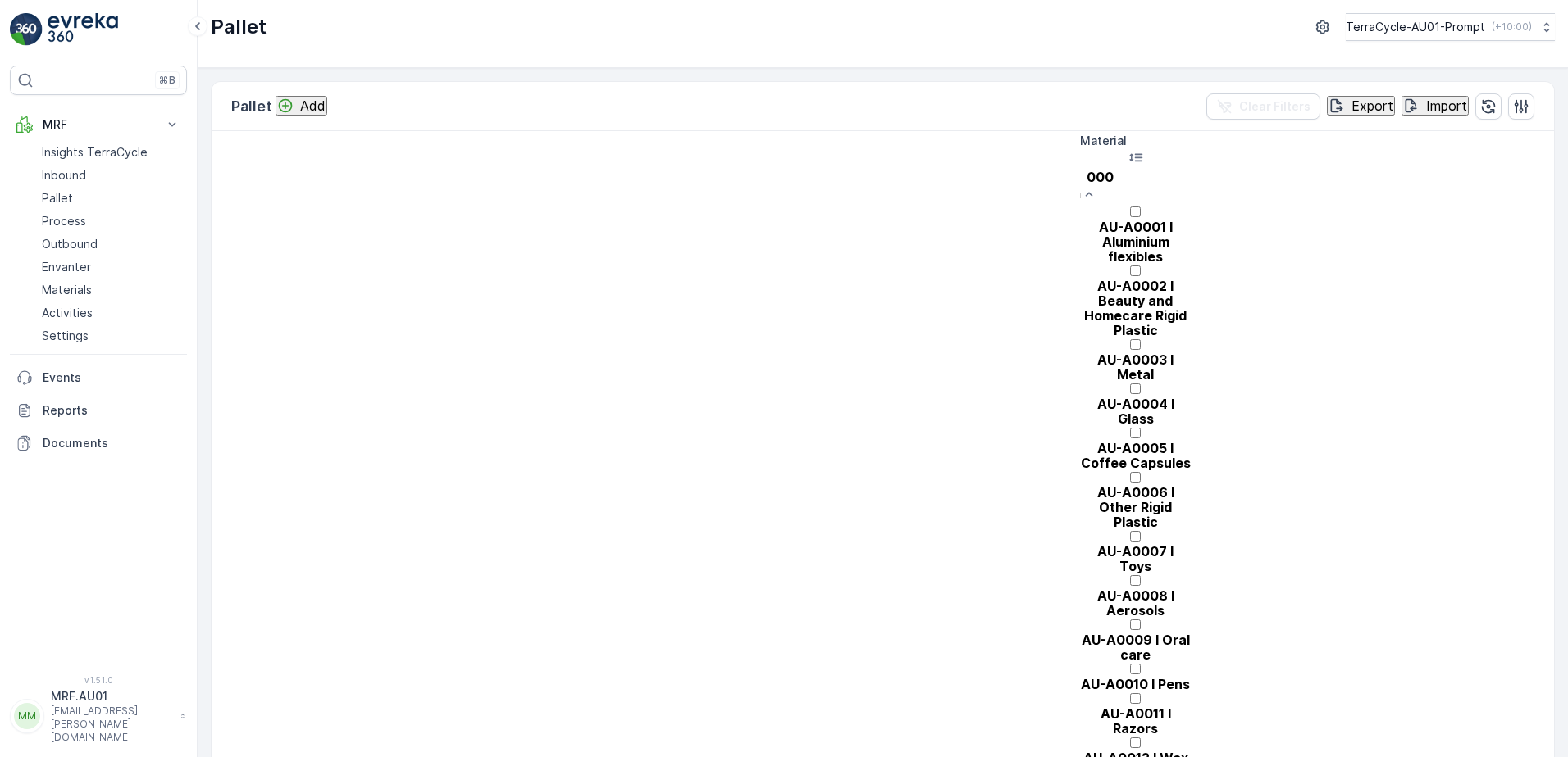
type input "0008"
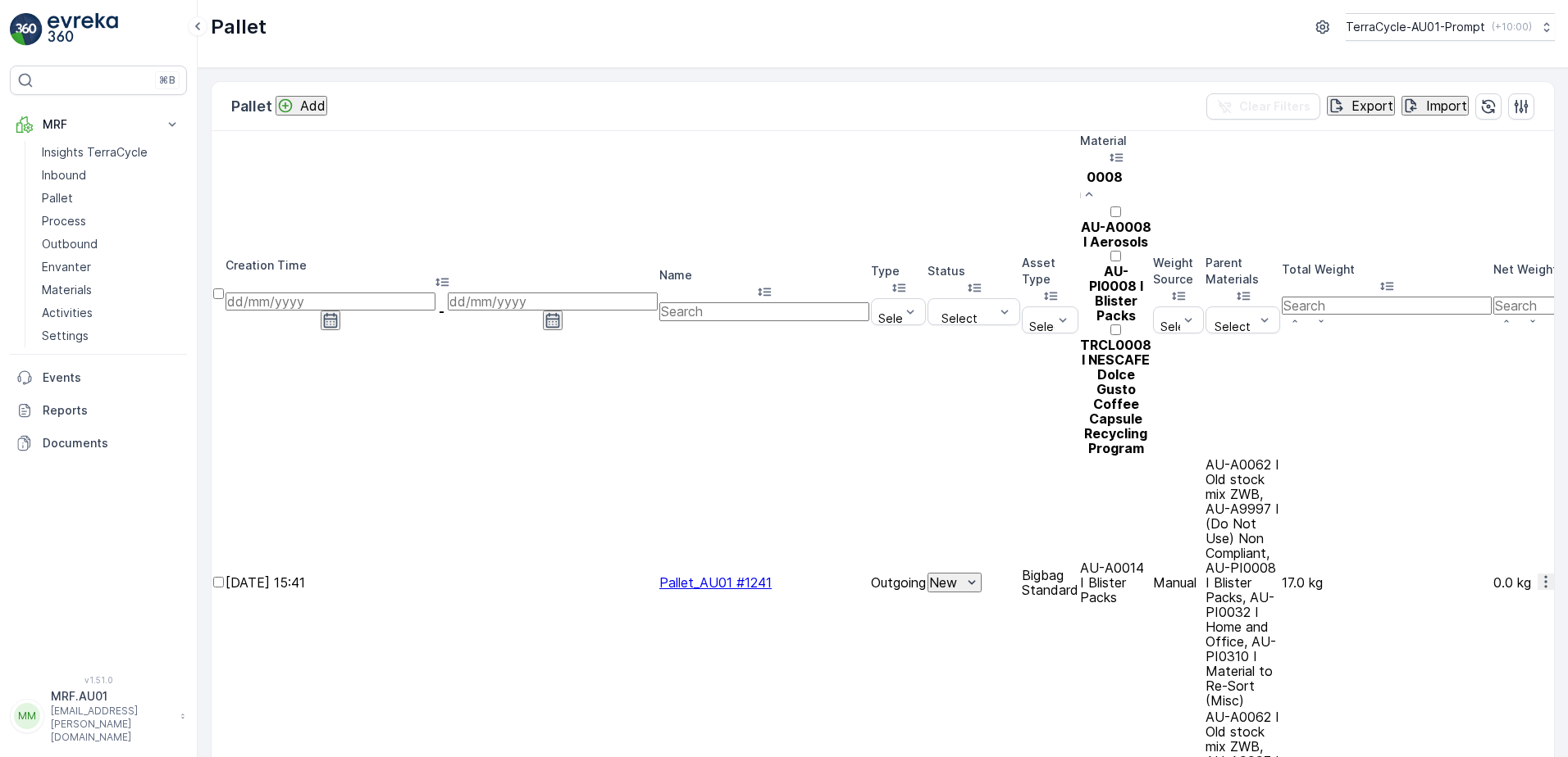
click at [1151, 264] on div at bounding box center [1115, 264] width 72 height 0
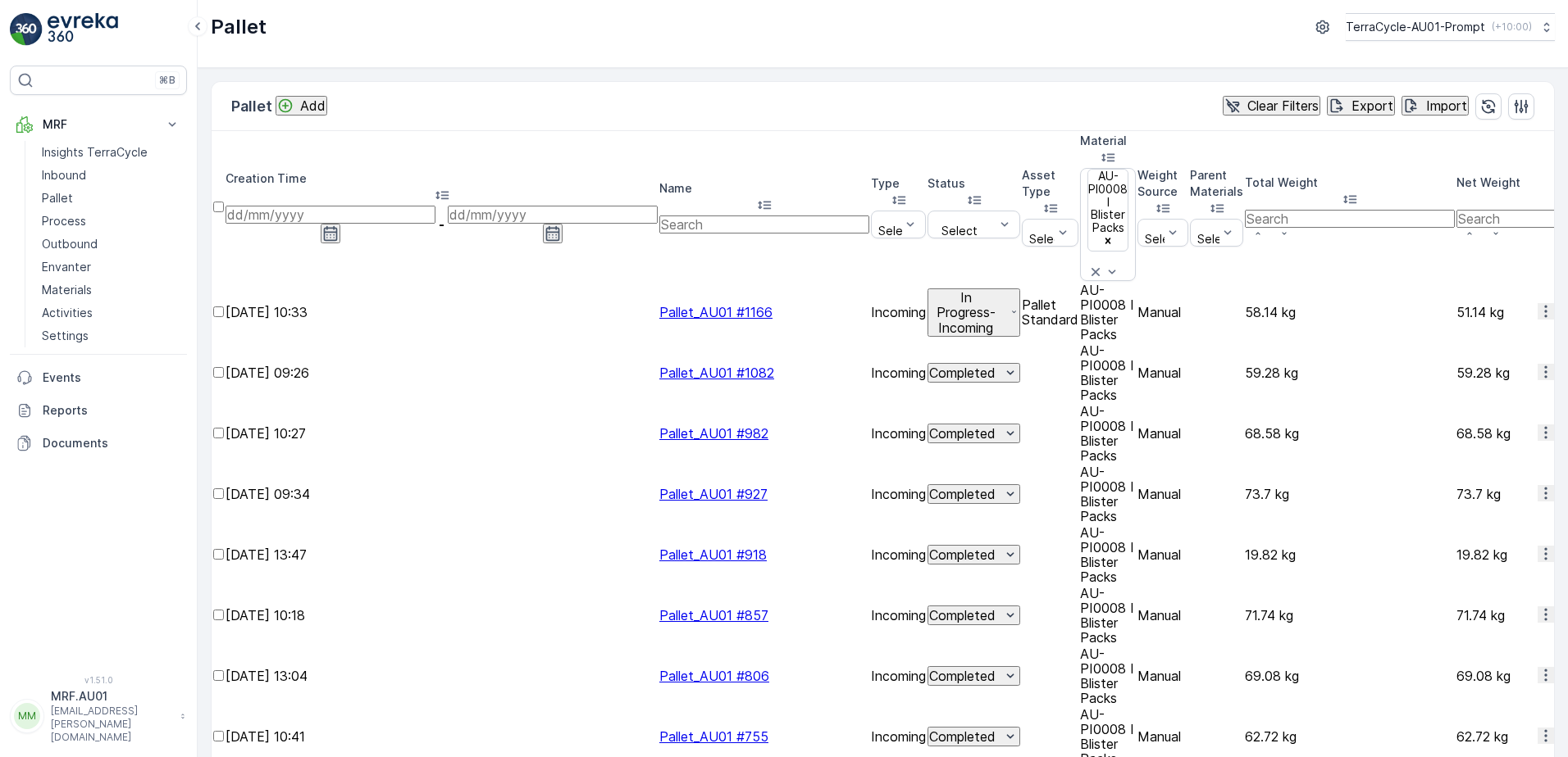
click at [448, 191] on icon at bounding box center [442, 195] width 13 height 8
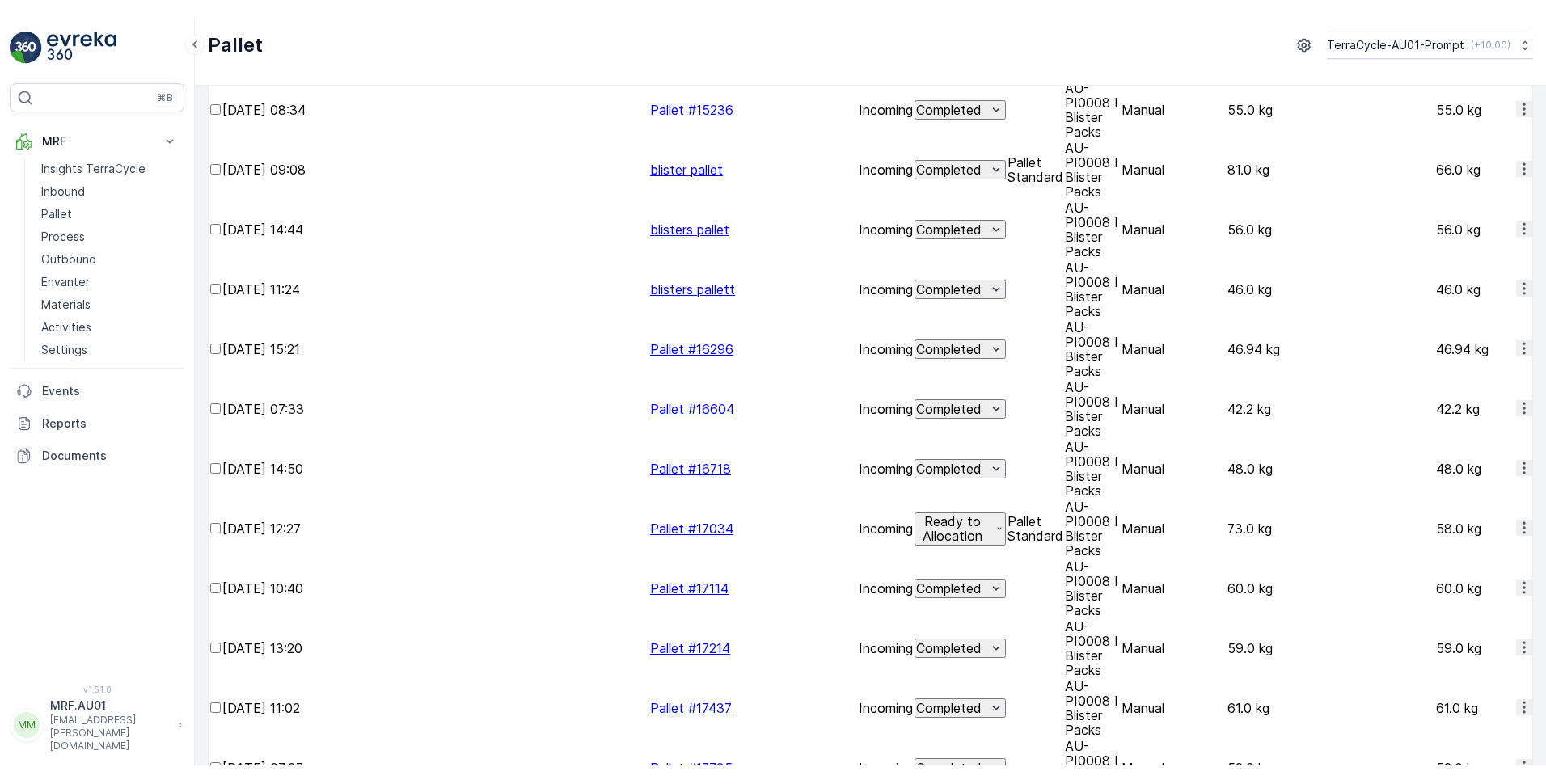
scroll to position [1448, 0]
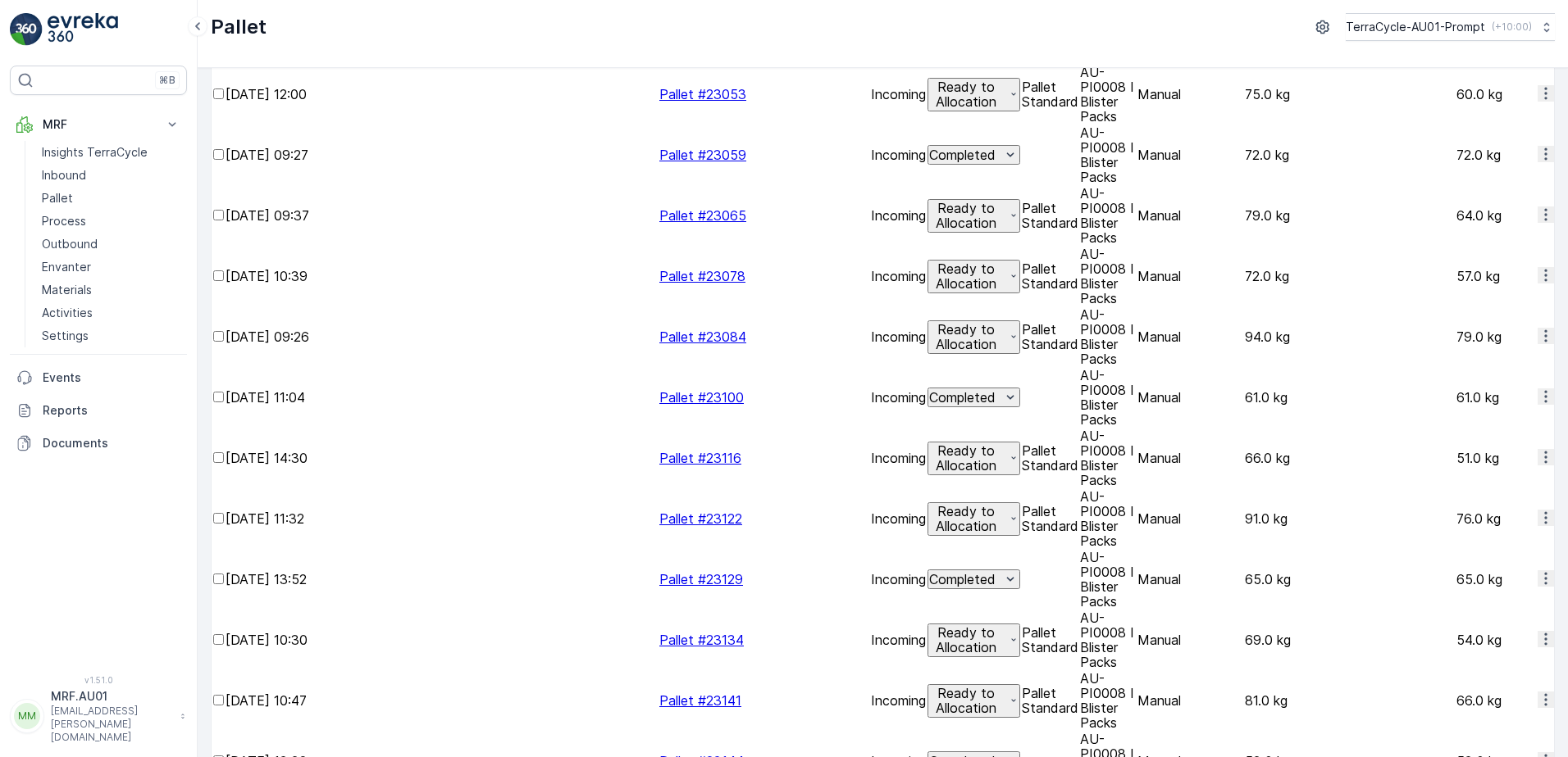
scroll to position [1469, 0]
